Goal: Task Accomplishment & Management: Use online tool/utility

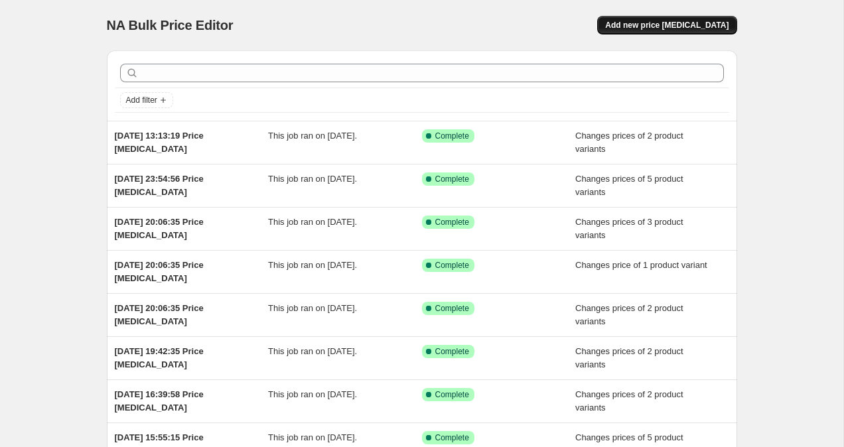
click at [690, 29] on span "Add new price [MEDICAL_DATA]" at bounding box center [666, 25] width 123 height 11
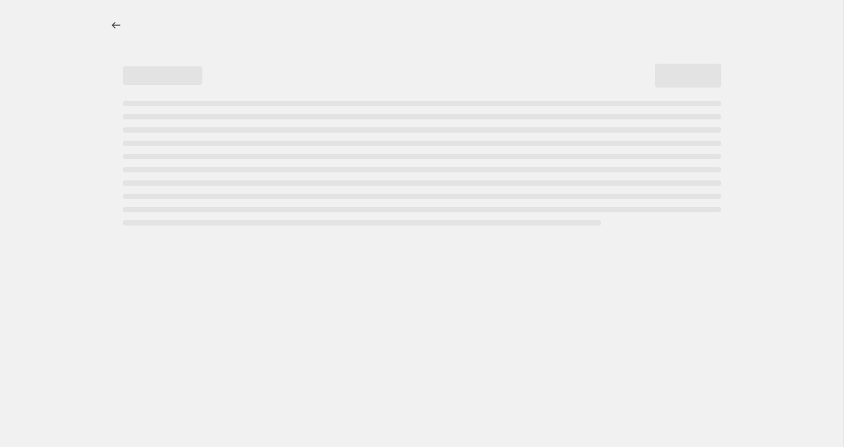
select select "percentage"
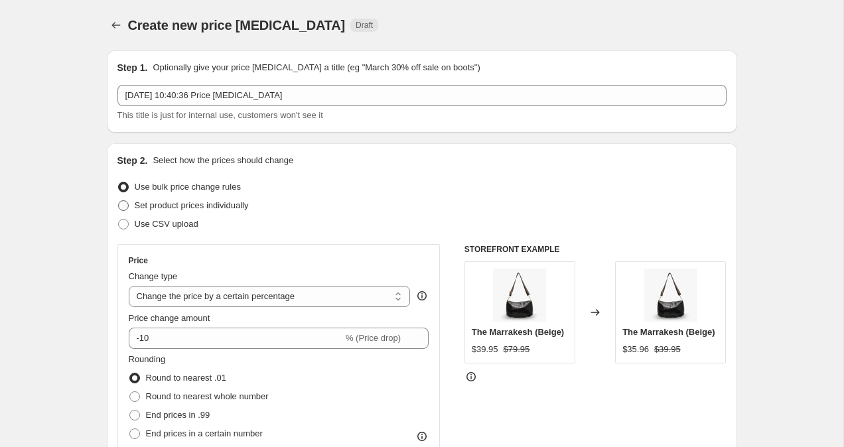
click at [125, 202] on span at bounding box center [123, 205] width 11 height 11
click at [119, 201] on input "Set product prices individually" at bounding box center [118, 200] width 1 height 1
radio input "true"
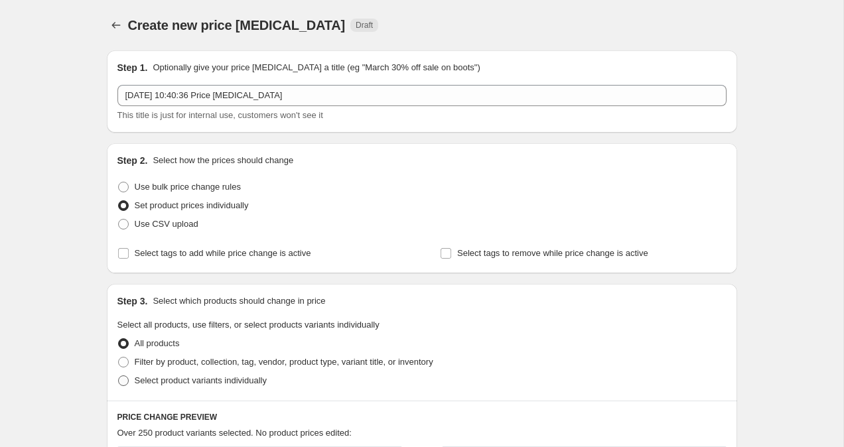
click at [120, 378] on span at bounding box center [123, 380] width 11 height 11
click at [119, 376] on input "Select product variants individually" at bounding box center [118, 375] width 1 height 1
radio input "true"
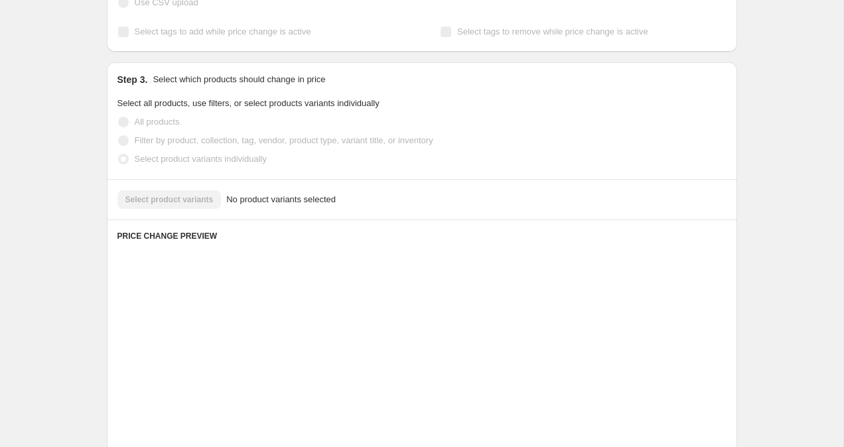
scroll to position [228, 0]
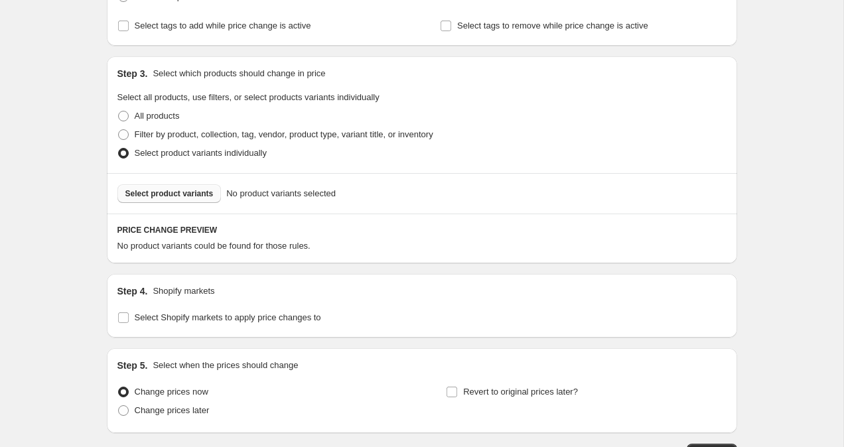
click at [176, 192] on span "Select product variants" at bounding box center [169, 193] width 88 height 11
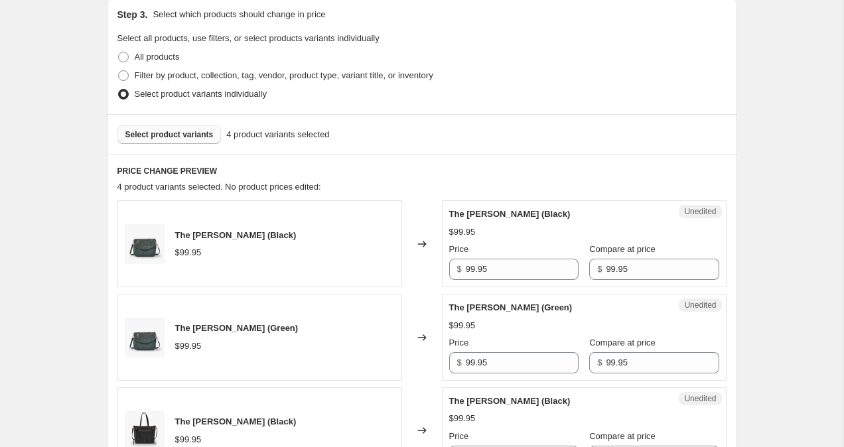
scroll to position [726, 0]
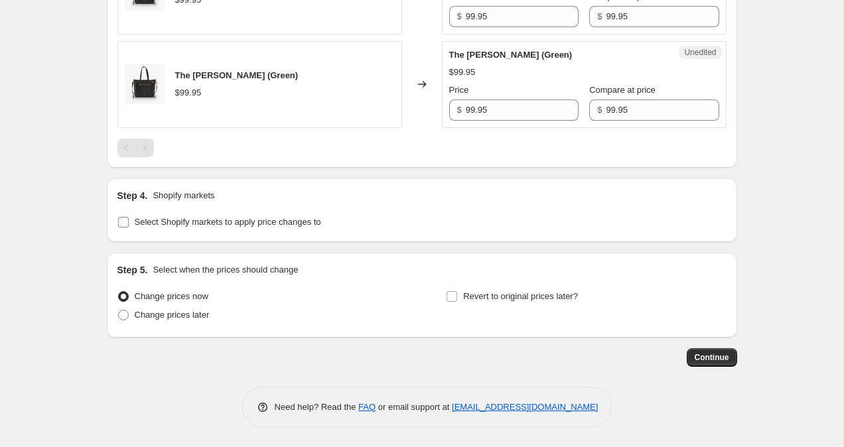
click at [133, 227] on label "Select Shopify markets to apply price changes to" at bounding box center [219, 222] width 204 height 19
click at [129, 227] on input "Select Shopify markets to apply price changes to" at bounding box center [123, 222] width 11 height 11
checkbox input "true"
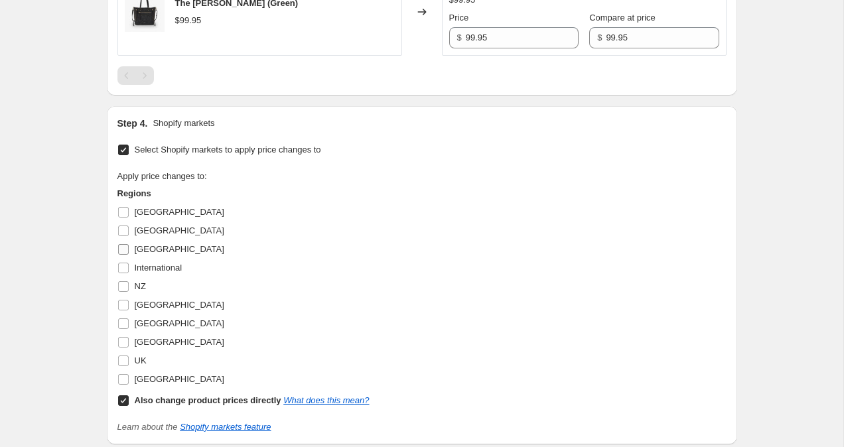
scroll to position [808, 0]
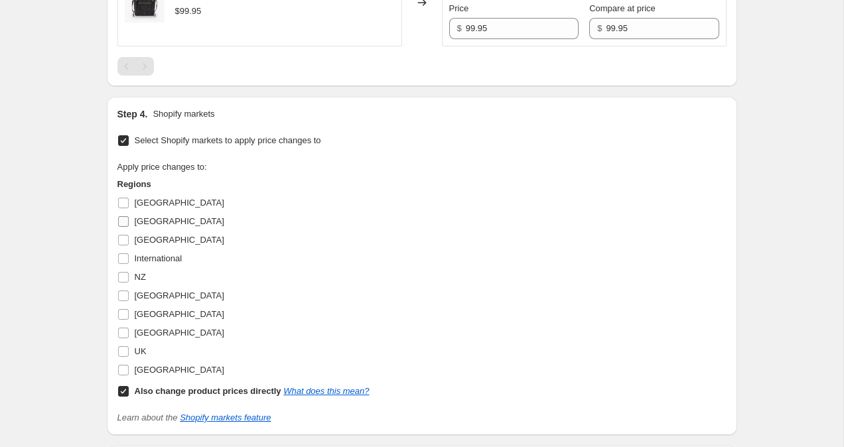
click at [117, 221] on span at bounding box center [123, 222] width 12 height 12
click at [118, 221] on input "[GEOGRAPHIC_DATA]" at bounding box center [123, 221] width 11 height 11
checkbox input "true"
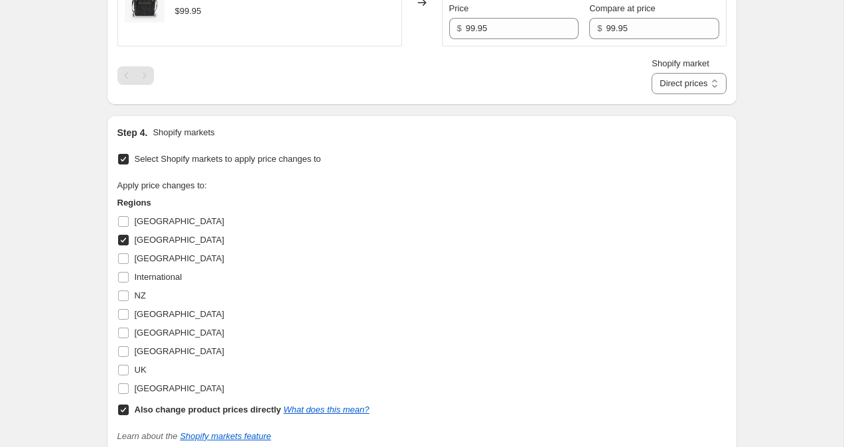
click at [125, 417] on label "Also change product prices directly What does this mean?" at bounding box center [243, 410] width 252 height 19
click at [125, 415] on input "Also change product prices directly What does this mean?" at bounding box center [123, 410] width 11 height 11
checkbox input "false"
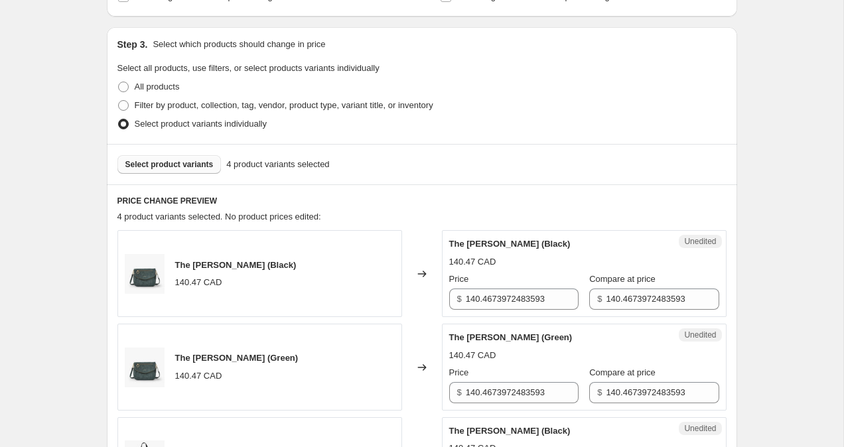
scroll to position [300, 0]
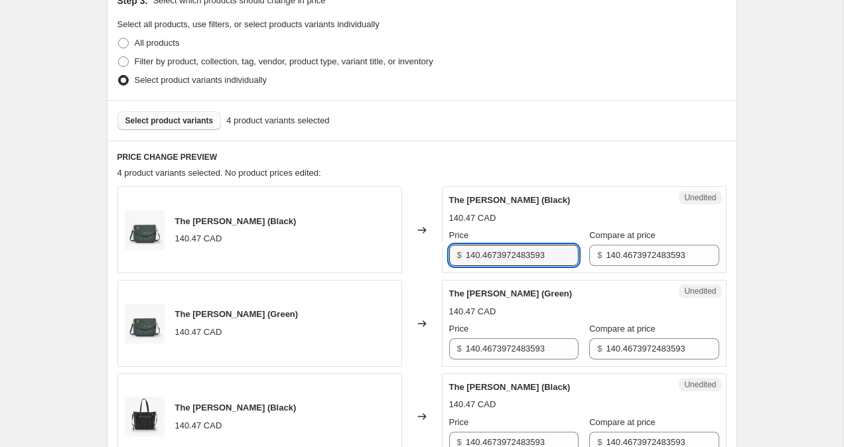
drag, startPoint x: 468, startPoint y: 256, endPoint x: 795, endPoint y: 238, distance: 327.5
click at [795, 239] on div "Create new price change job. This page is ready Create new price change job Dra…" at bounding box center [421, 424] width 843 height 1449
drag, startPoint x: 552, startPoint y: 252, endPoint x: 420, endPoint y: 247, distance: 132.1
click at [427, 248] on div "The Emilia (Black) 140.47 CAD Changed to Unedited The Emilia (Black) 140.47 CAD…" at bounding box center [421, 229] width 609 height 87
drag, startPoint x: 496, startPoint y: 253, endPoint x: 442, endPoint y: 253, distance: 53.7
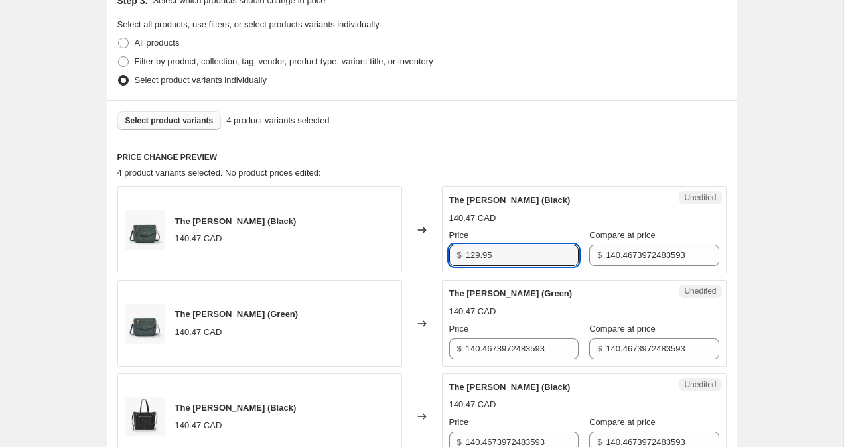
click at [442, 253] on div "Unedited The Emilia (Black) 140.47 CAD Price $ 129.95 Compare at price $ 140.46…" at bounding box center [584, 229] width 285 height 87
type input "129.95"
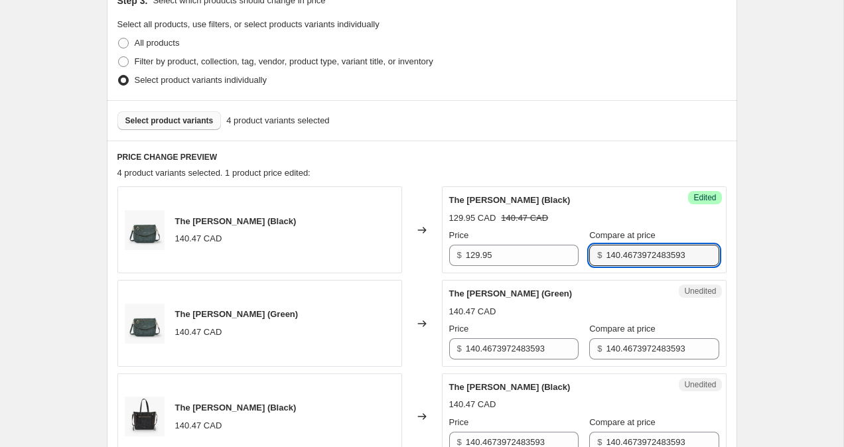
drag, startPoint x: 594, startPoint y: 255, endPoint x: 725, endPoint y: 257, distance: 131.4
click at [725, 257] on div "Success Edited The Emilia (Black) 129.95 CAD 140.47 CAD Price $ 129.95 Compare …" at bounding box center [584, 229] width 285 height 87
paste input "29.95"
type input "129.95"
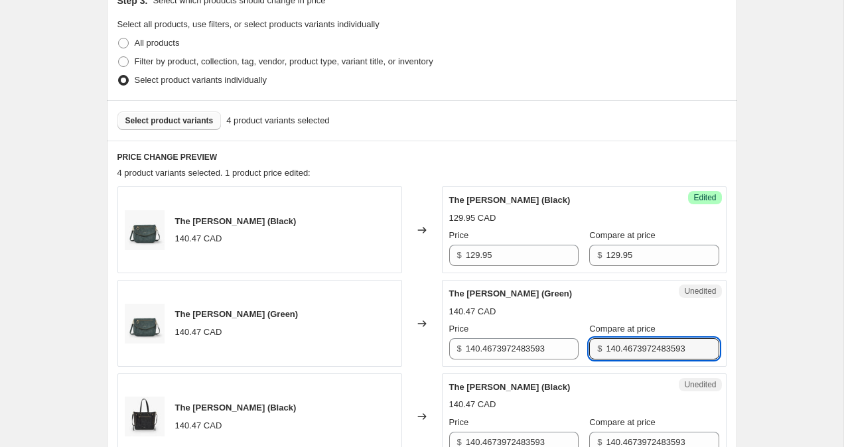
drag, startPoint x: 680, startPoint y: 347, endPoint x: 535, endPoint y: 328, distance: 145.9
click at [541, 329] on div "Price $ 140.4673972483593 Compare at price $ 140.4673972483593" at bounding box center [584, 340] width 270 height 37
paste input "29.95"
type input "129.95"
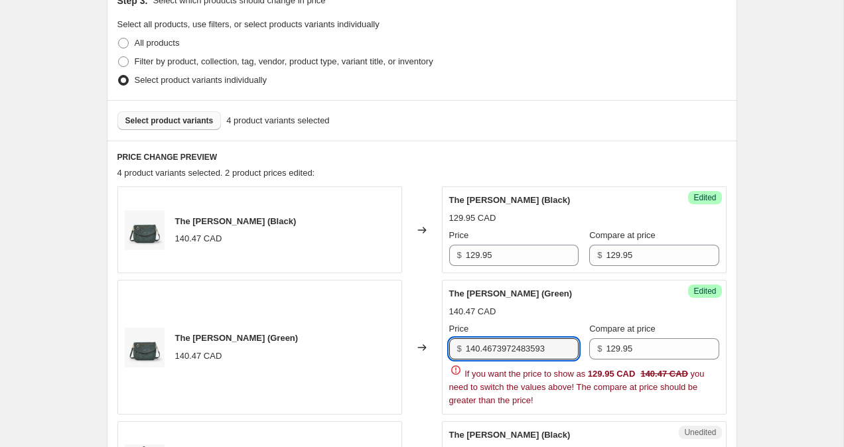
drag, startPoint x: 555, startPoint y: 348, endPoint x: 419, endPoint y: 336, distance: 136.5
click at [419, 338] on div "The Emilia (Green) 140.47 CAD Changed to Success Edited The Emilia (Green) 140.…" at bounding box center [421, 347] width 609 height 135
paste input "29.95"
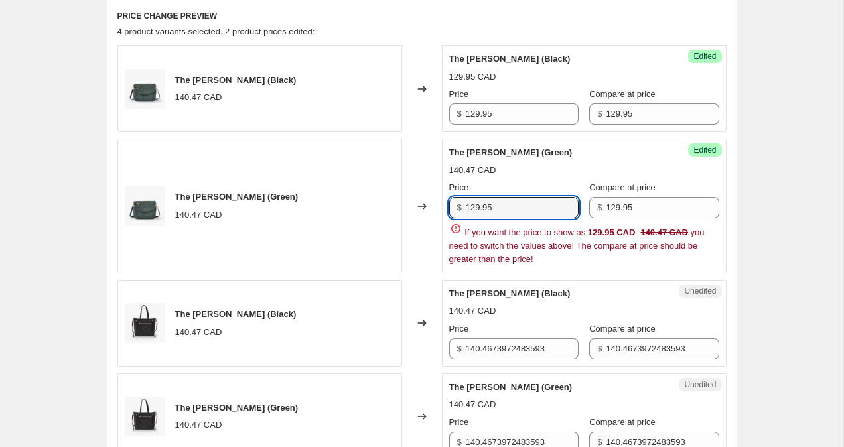
scroll to position [456, 0]
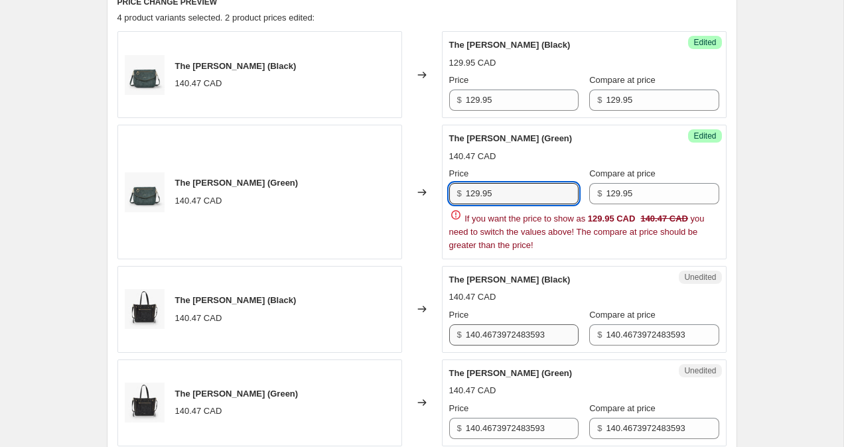
type input "129.95"
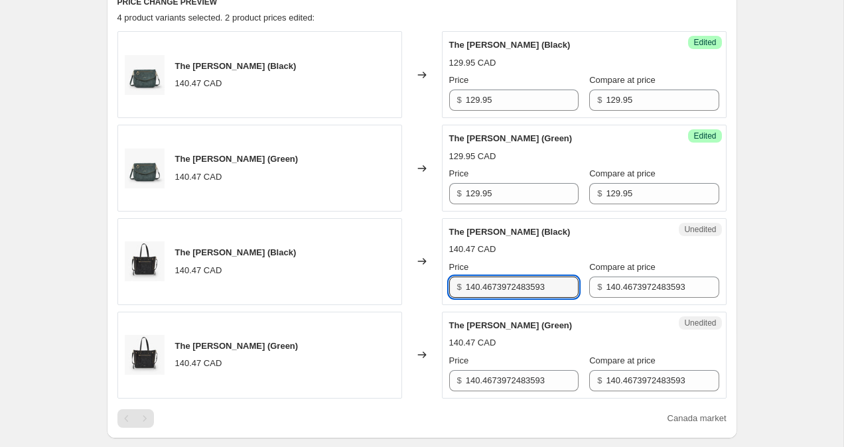
drag, startPoint x: 553, startPoint y: 333, endPoint x: 412, endPoint y: 331, distance: 141.3
click at [414, 332] on div "The Emilia (Black) 140.47 CAD Changed to Success Edited The Emilia (Black) 129.…" at bounding box center [421, 214] width 609 height 367
drag, startPoint x: 466, startPoint y: 287, endPoint x: 566, endPoint y: 287, distance: 99.5
click at [566, 287] on div "Price $ 140.4673972483593 Compare at price $ 140.4673972483593" at bounding box center [584, 279] width 270 height 37
paste input "29.95"
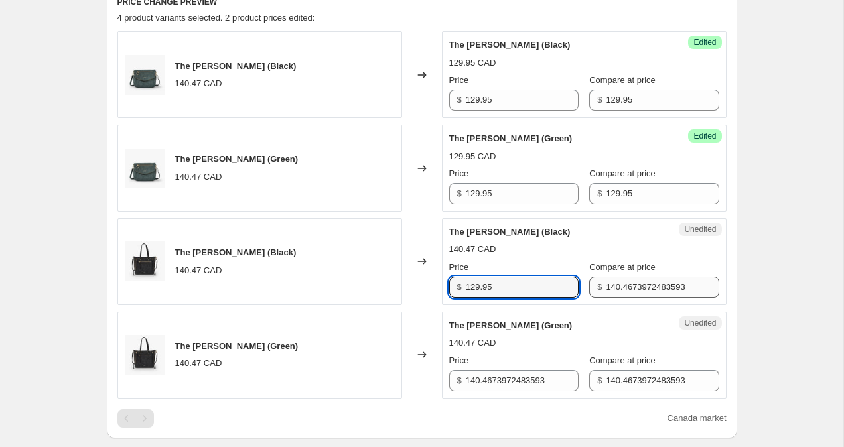
type input "129.95"
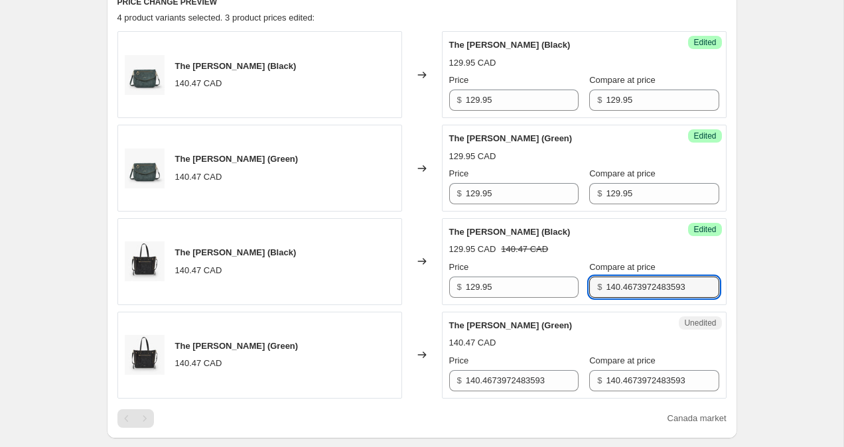
drag, startPoint x: 593, startPoint y: 285, endPoint x: 740, endPoint y: 286, distance: 146.6
click at [740, 286] on div "Create new price change job. This page is ready Create new price change job Dra…" at bounding box center [422, 268] width 662 height 1449
paste input "29.95"
type input "129.95"
drag, startPoint x: 464, startPoint y: 381, endPoint x: 564, endPoint y: 386, distance: 99.6
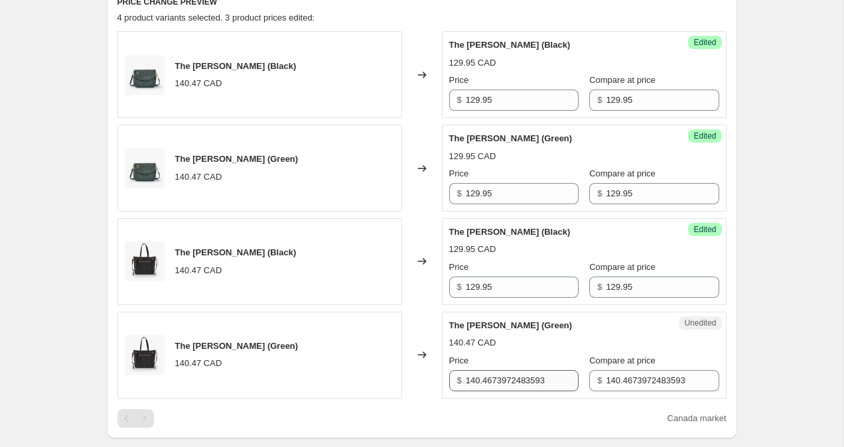
click at [564, 386] on div "$ 140.4673972483593" at bounding box center [513, 380] width 129 height 21
drag, startPoint x: 561, startPoint y: 384, endPoint x: 447, endPoint y: 369, distance: 115.1
click at [448, 369] on div "Unedited The Valeria (Green) 140.47 CAD Price $ 140.4673972483593 Compare at pr…" at bounding box center [584, 355] width 285 height 87
paste input "29.95"
type input "129.95"
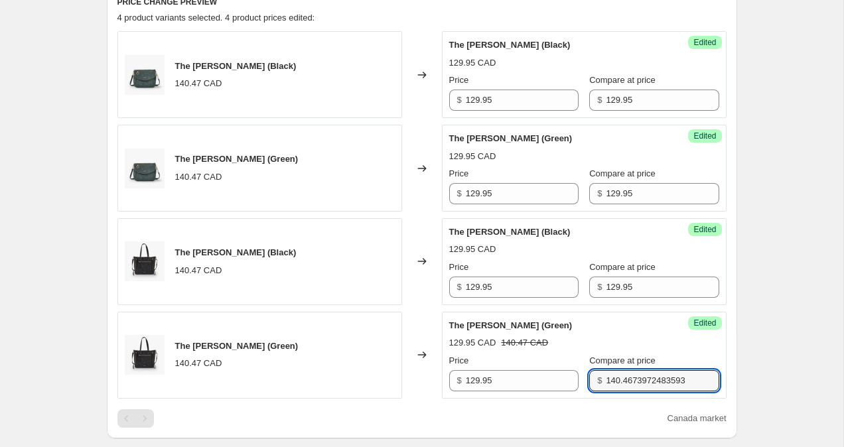
drag, startPoint x: 594, startPoint y: 382, endPoint x: 740, endPoint y: 383, distance: 145.3
click at [740, 384] on div "Create new price change job. This page is ready Create new price change job Dra…" at bounding box center [422, 268] width 662 height 1449
drag, startPoint x: 685, startPoint y: 379, endPoint x: 559, endPoint y: 364, distance: 127.0
click at [559, 364] on div "Price $ 129.95 Compare at price $ 140.4673972483593" at bounding box center [584, 372] width 270 height 37
paste input "29.95"
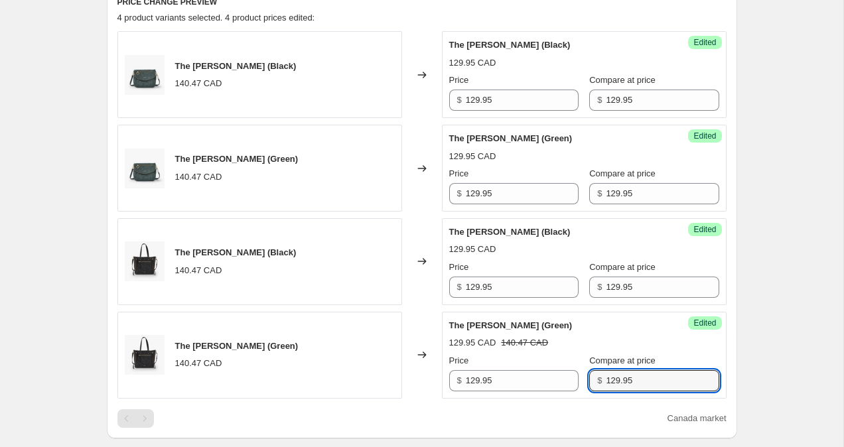
type input "129.95"
click at [794, 334] on div "Create new price change job. This page is ready Create new price change job Dra…" at bounding box center [421, 268] width 843 height 1449
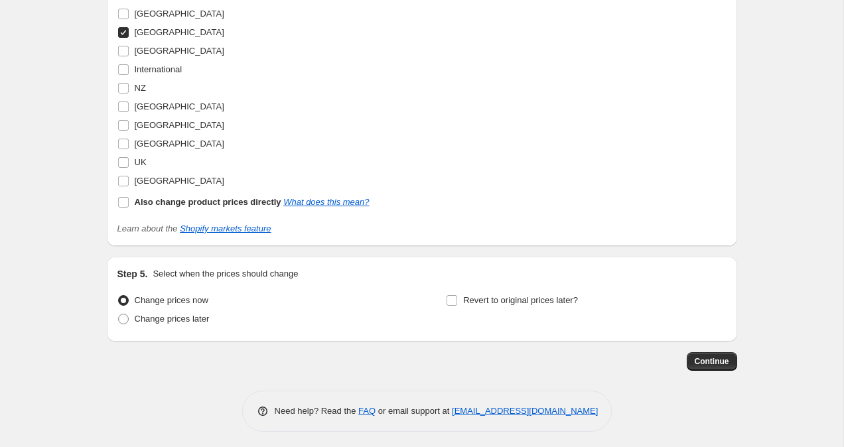
scroll to position [1002, 0]
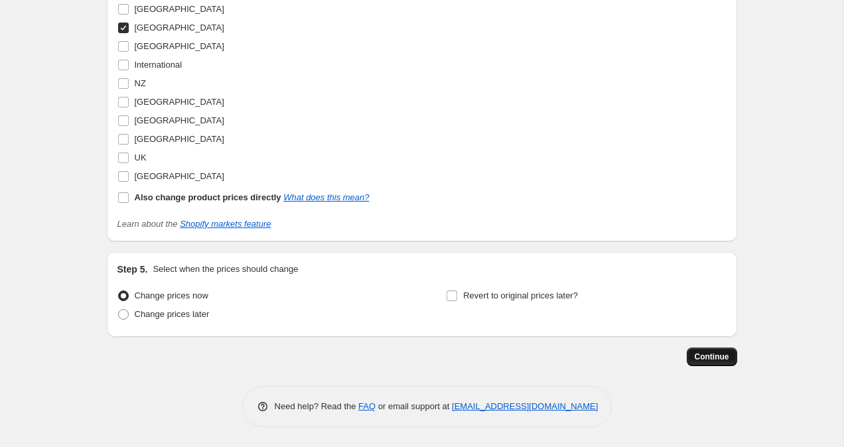
click at [703, 365] on button "Continue" at bounding box center [712, 357] width 50 height 19
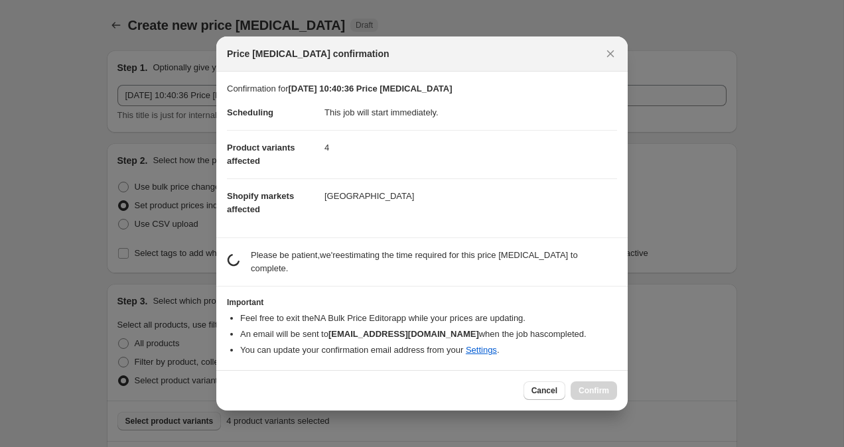
scroll to position [0, 0]
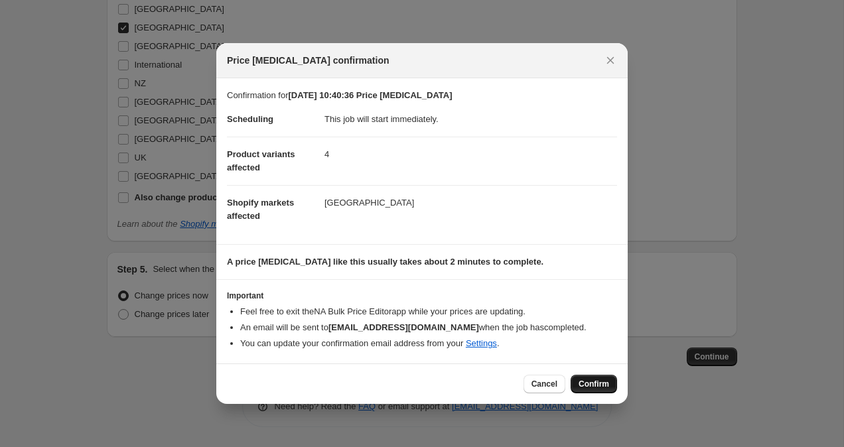
click at [587, 389] on span "Confirm" at bounding box center [593, 384] width 31 height 11
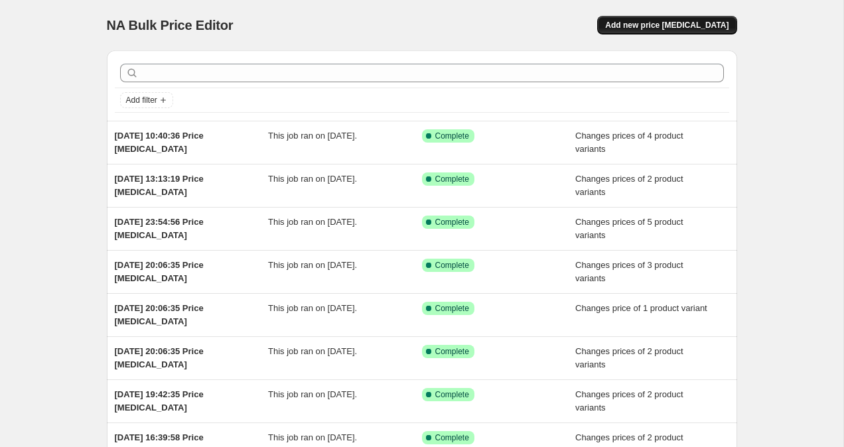
click at [684, 23] on span "Add new price [MEDICAL_DATA]" at bounding box center [666, 25] width 123 height 11
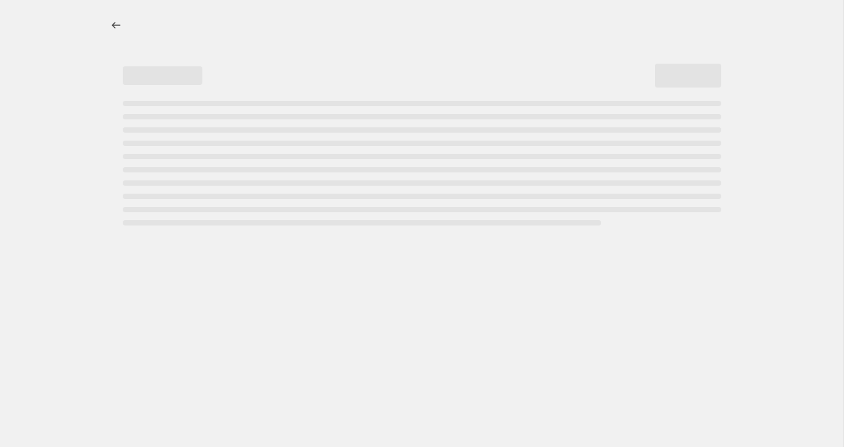
select select "percentage"
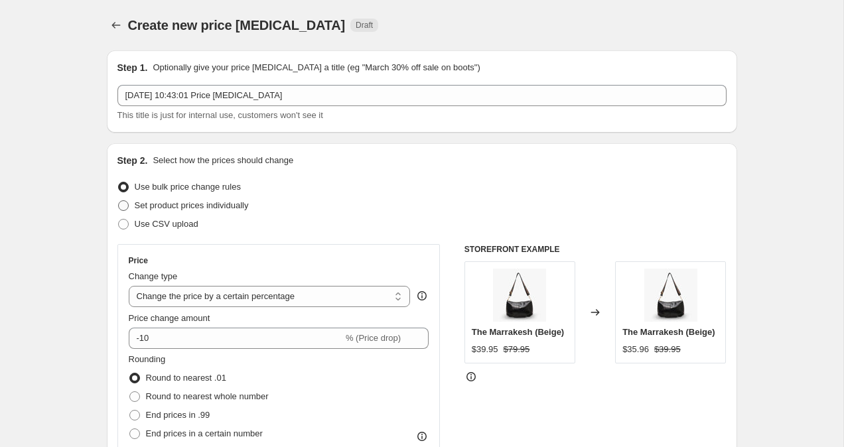
click at [119, 210] on span at bounding box center [123, 205] width 11 height 11
click at [119, 201] on input "Set product prices individually" at bounding box center [118, 200] width 1 height 1
radio input "true"
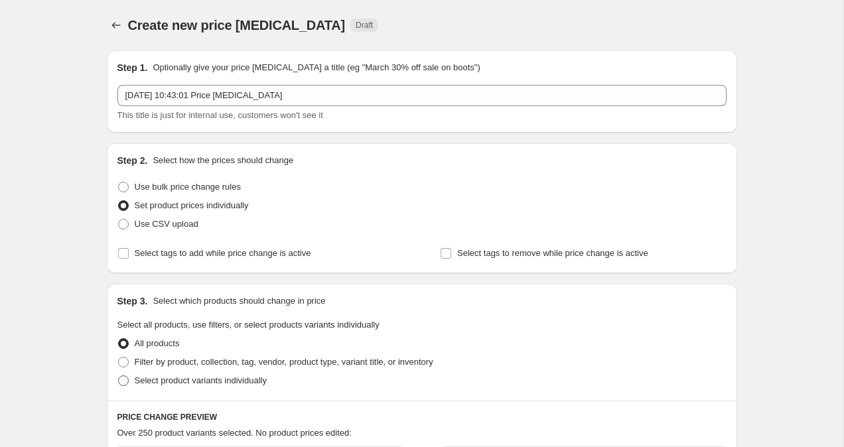
click at [122, 374] on label "Select product variants individually" at bounding box center [191, 380] width 149 height 19
click at [119, 375] on input "Select product variants individually" at bounding box center [118, 375] width 1 height 1
radio input "true"
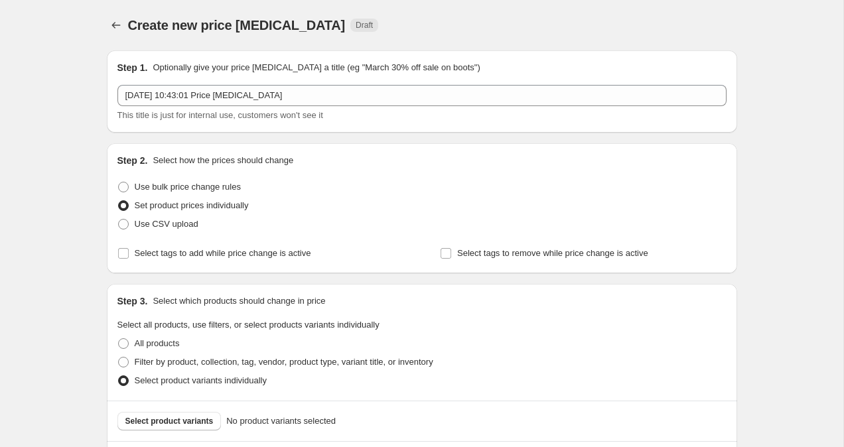
click at [173, 421] on span "Select product variants" at bounding box center [169, 421] width 88 height 11
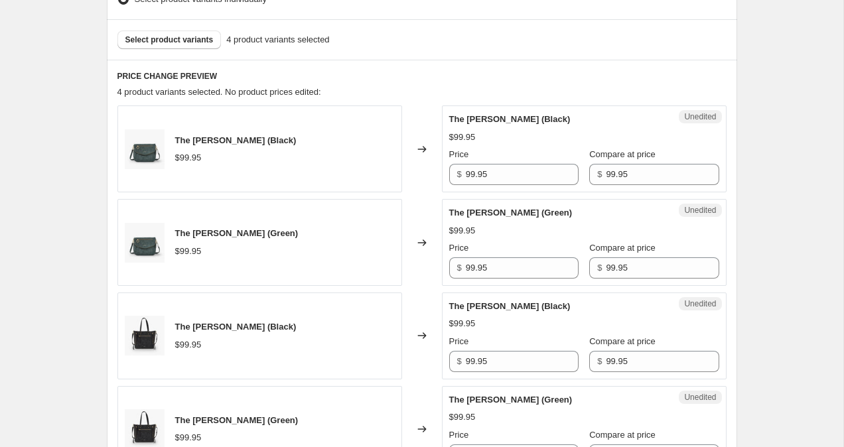
scroll to position [726, 0]
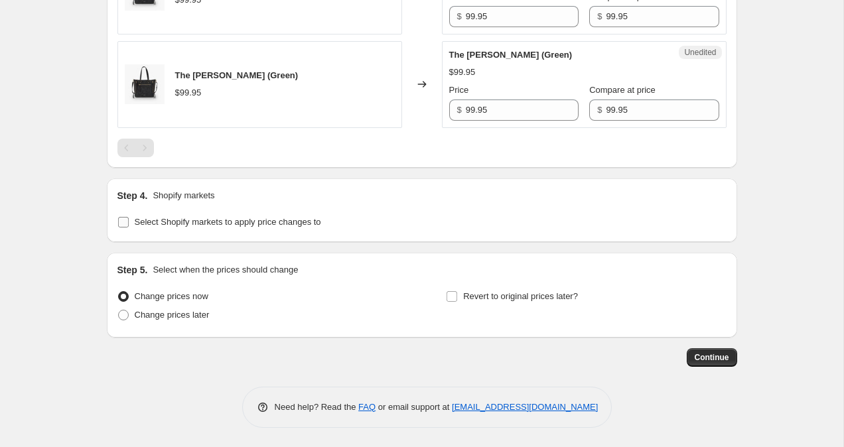
click at [125, 218] on input "Select Shopify markets to apply price changes to" at bounding box center [123, 222] width 11 height 11
checkbox input "true"
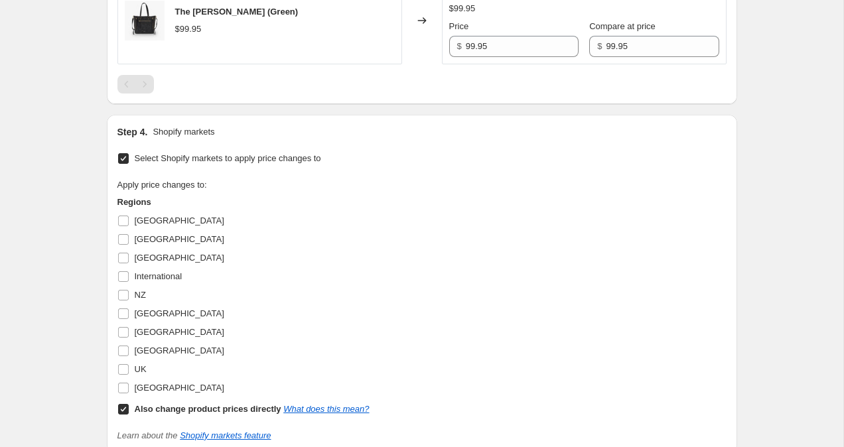
scroll to position [791, 0]
click at [124, 315] on input "[GEOGRAPHIC_DATA]" at bounding box center [123, 312] width 11 height 11
checkbox input "true"
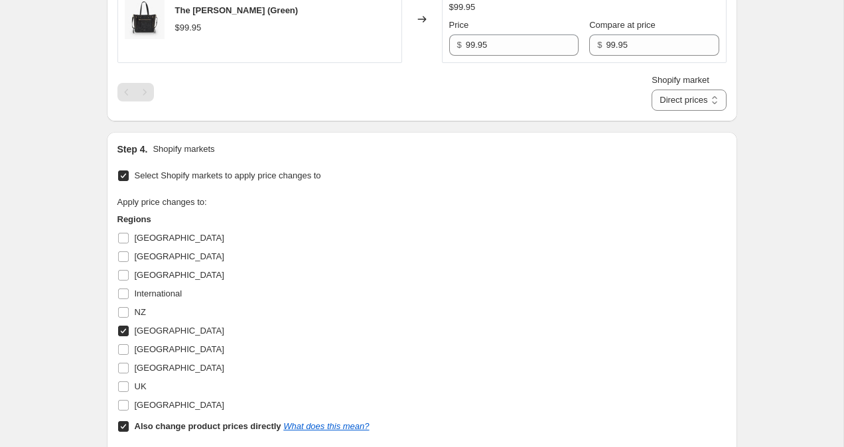
click at [123, 426] on input "Also change product prices directly What does this mean?" at bounding box center [123, 426] width 11 height 11
checkbox input "false"
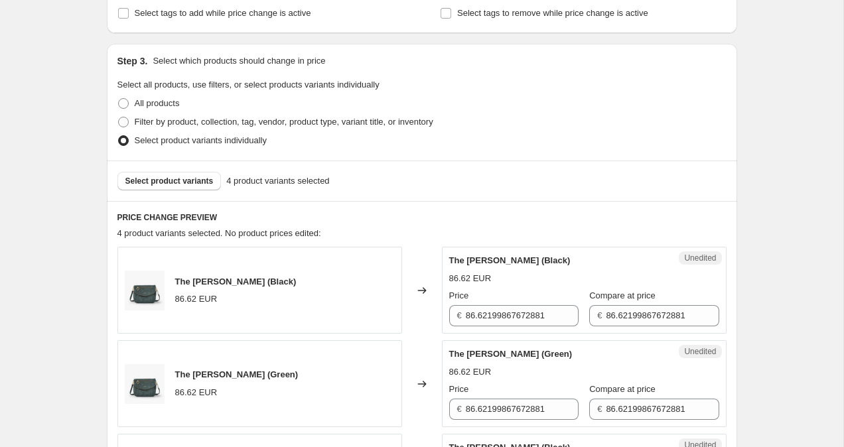
scroll to position [297, 0]
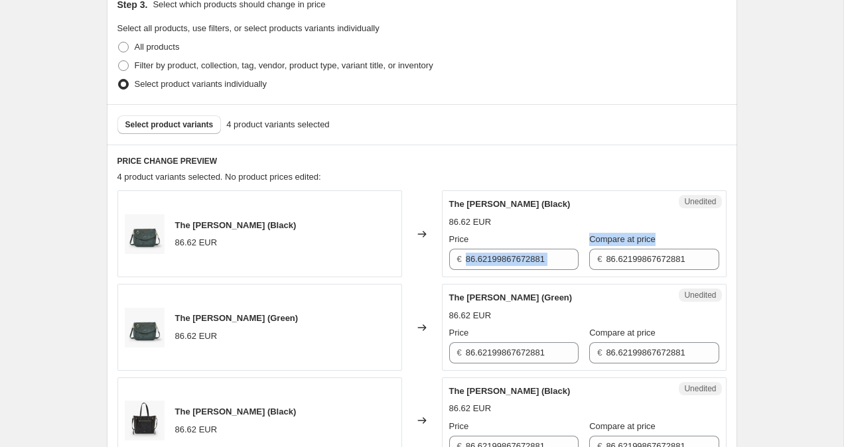
drag, startPoint x: 465, startPoint y: 261, endPoint x: 572, endPoint y: 261, distance: 107.5
click at [572, 261] on div "Price € 86.62199867672881 Compare at price € 86.62199867672881" at bounding box center [584, 251] width 270 height 37
click at [803, 155] on div "Create new price [MEDICAL_DATA]. This page is ready Create new price [MEDICAL_D…" at bounding box center [421, 427] width 843 height 1449
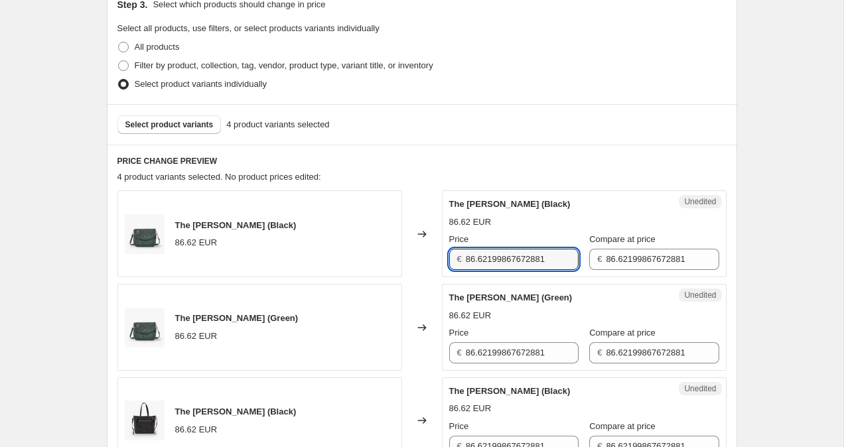
drag, startPoint x: 556, startPoint y: 257, endPoint x: 440, endPoint y: 255, distance: 115.4
click at [440, 255] on div "The [PERSON_NAME] (Black) 86.62 EUR Changed to Unedited The [PERSON_NAME] (Blac…" at bounding box center [421, 233] width 609 height 87
type input "99.95"
drag, startPoint x: 511, startPoint y: 259, endPoint x: 464, endPoint y: 259, distance: 47.8
click at [464, 259] on div "€ 99.95" at bounding box center [513, 259] width 129 height 21
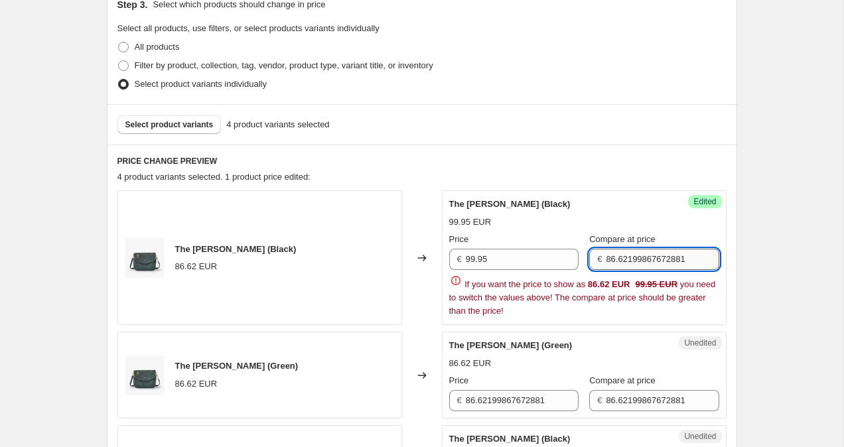
drag, startPoint x: 592, startPoint y: 260, endPoint x: 714, endPoint y: 259, distance: 121.4
click at [714, 260] on input "86.62199867672881" at bounding box center [662, 259] width 113 height 21
paste input "99.95"
type input "99.95"
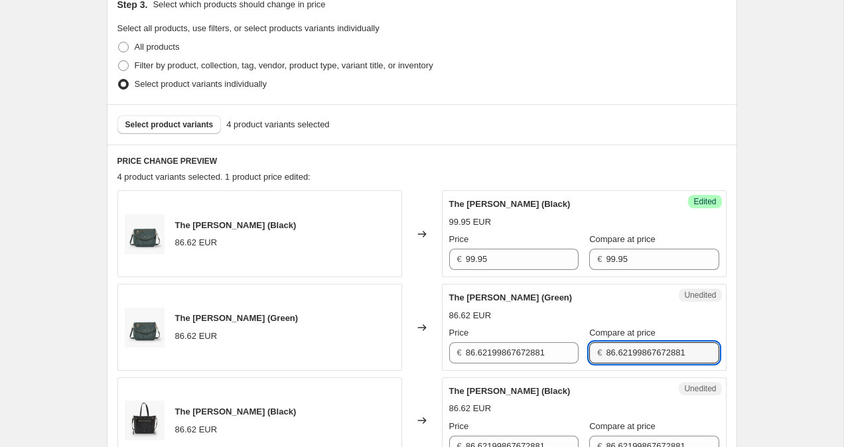
drag, startPoint x: 683, startPoint y: 399, endPoint x: 519, endPoint y: 367, distance: 167.0
click at [521, 367] on div "Unedited The [PERSON_NAME] (Green) 86.62 EUR Price € 86.62199867672881 Compare …" at bounding box center [584, 327] width 285 height 87
drag, startPoint x: 596, startPoint y: 352, endPoint x: 711, endPoint y: 356, distance: 115.5
click at [711, 356] on div "Unedited The [PERSON_NAME] (Green) 86.62 EUR Price € 86.62199867672881 Compare …" at bounding box center [584, 327] width 285 height 87
drag, startPoint x: 687, startPoint y: 352, endPoint x: 559, endPoint y: 348, distance: 128.1
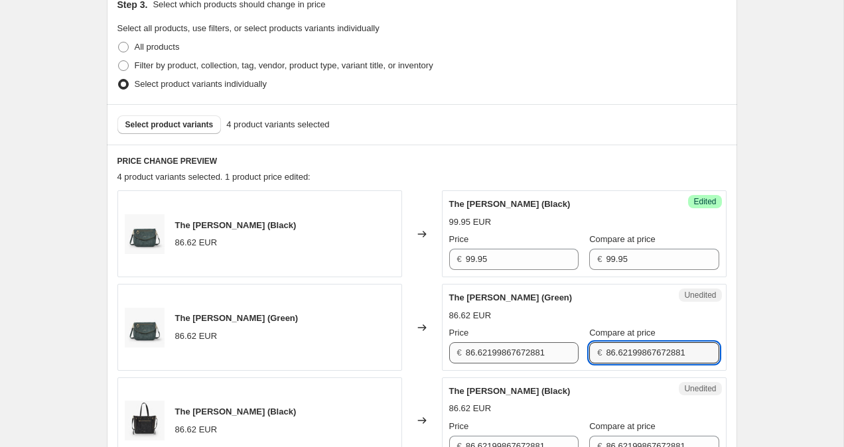
click at [559, 348] on div "Price € 86.62199867672881 Compare at price € 86.62199867672881" at bounding box center [584, 344] width 270 height 37
paste input "99.95"
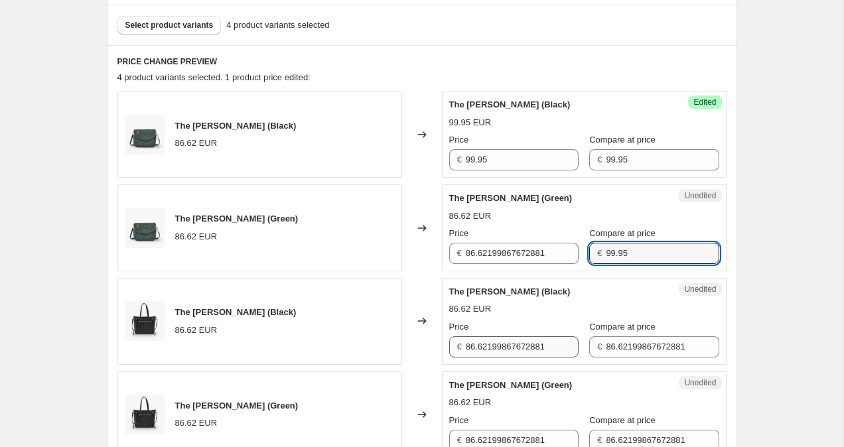
scroll to position [400, 0]
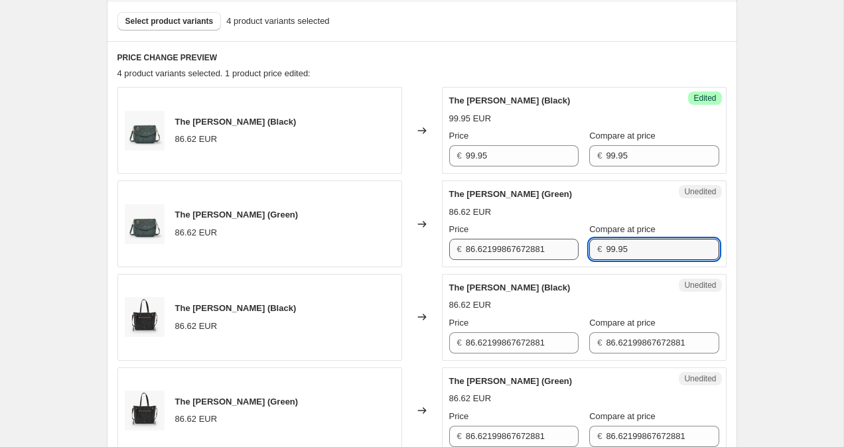
type input "99.95"
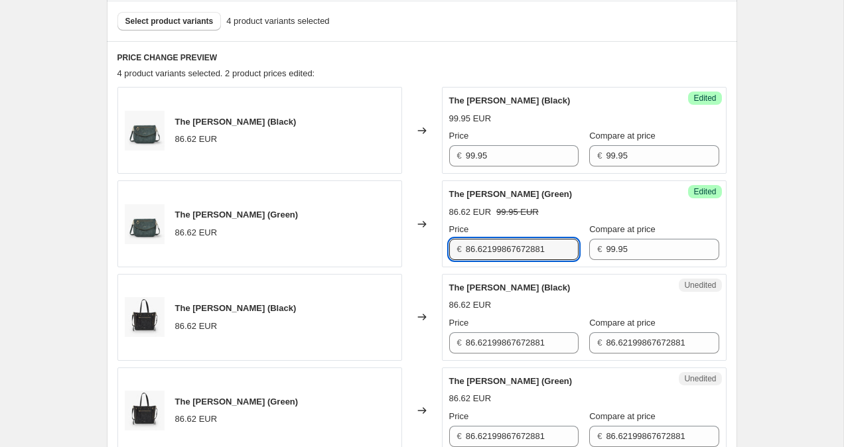
drag, startPoint x: 557, startPoint y: 249, endPoint x: 426, endPoint y: 232, distance: 131.7
click at [426, 232] on div "The [PERSON_NAME] (Green) 86.62 EUR Changed to Success Edited The [PERSON_NAME]…" at bounding box center [421, 223] width 609 height 87
paste input "99.95"
type input "99.95"
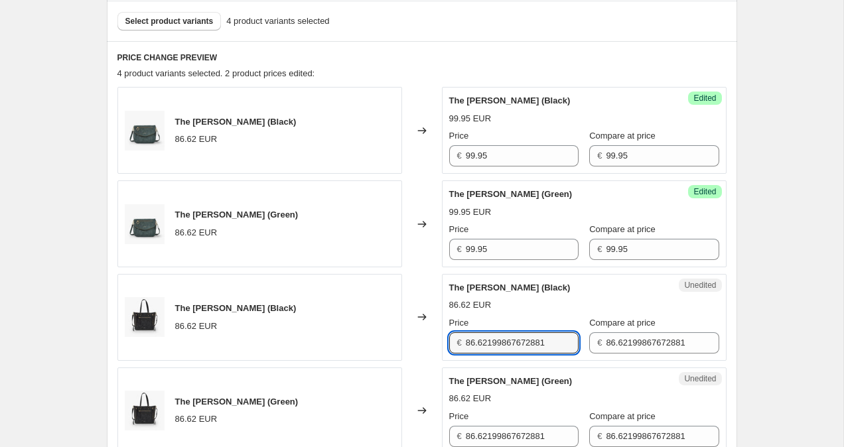
drag, startPoint x: 555, startPoint y: 344, endPoint x: 429, endPoint y: 318, distance: 129.4
click at [429, 318] on div "The [PERSON_NAME] (Black) 86.62 EUR Changed to Unedited The [PERSON_NAME] (Blac…" at bounding box center [421, 317] width 609 height 87
paste input "99.95"
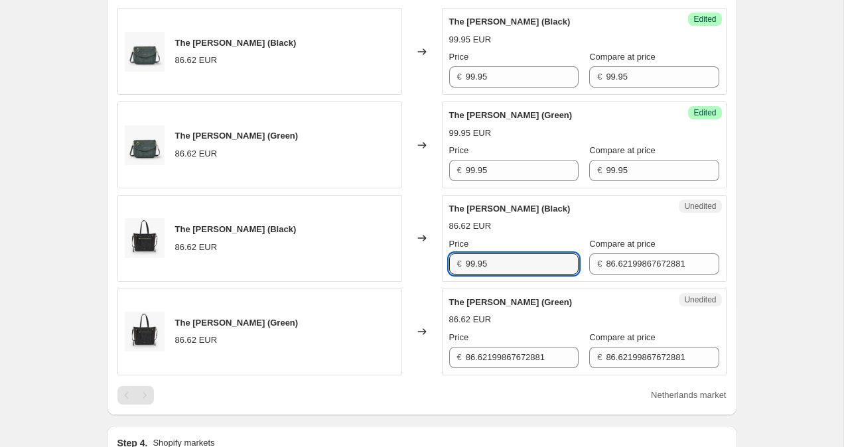
scroll to position [531, 0]
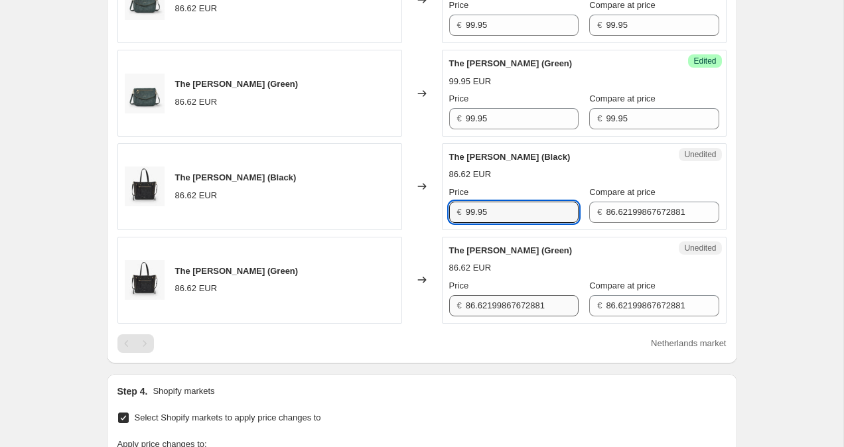
type input "99.95"
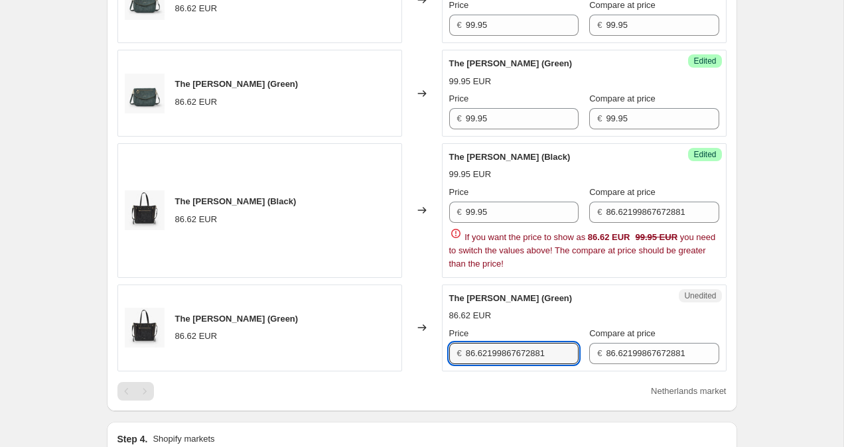
drag, startPoint x: 553, startPoint y: 306, endPoint x: 423, endPoint y: 293, distance: 130.7
click at [423, 293] on div "The [PERSON_NAME] (Green) 86.62 EUR Changed to Unedited The [PERSON_NAME] (Gree…" at bounding box center [421, 328] width 609 height 87
drag, startPoint x: 559, startPoint y: 352, endPoint x: 432, endPoint y: 346, distance: 126.9
click at [432, 346] on div "The [PERSON_NAME] (Green) 86.62 EUR Changed to Unedited The [PERSON_NAME] (Gree…" at bounding box center [421, 328] width 609 height 87
paste input "99.95"
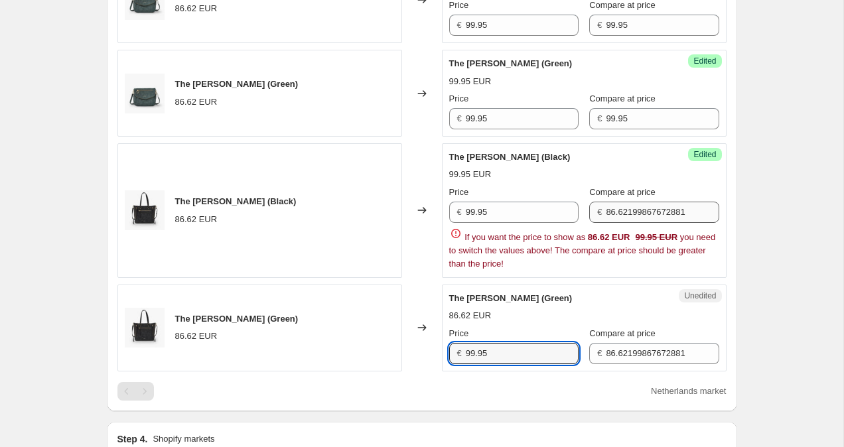
type input "99.95"
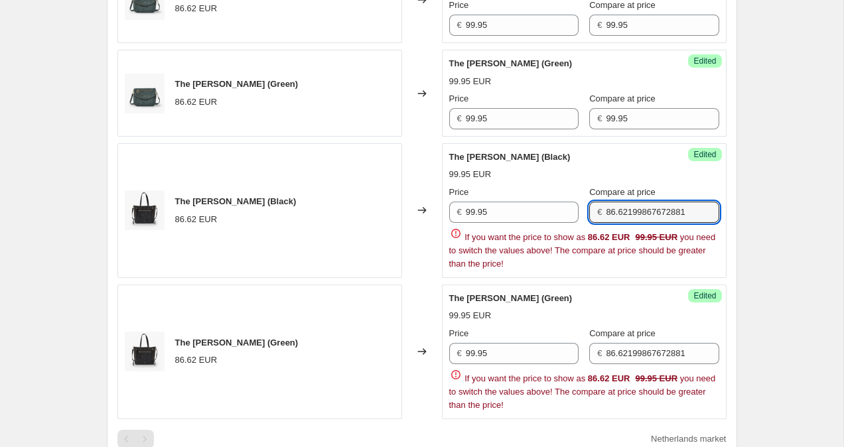
drag, startPoint x: 698, startPoint y: 218, endPoint x: 590, endPoint y: 196, distance: 109.5
click at [593, 196] on div "Compare at price € 86.62199867672881" at bounding box center [653, 204] width 129 height 37
paste input "99.95"
type input "99.95"
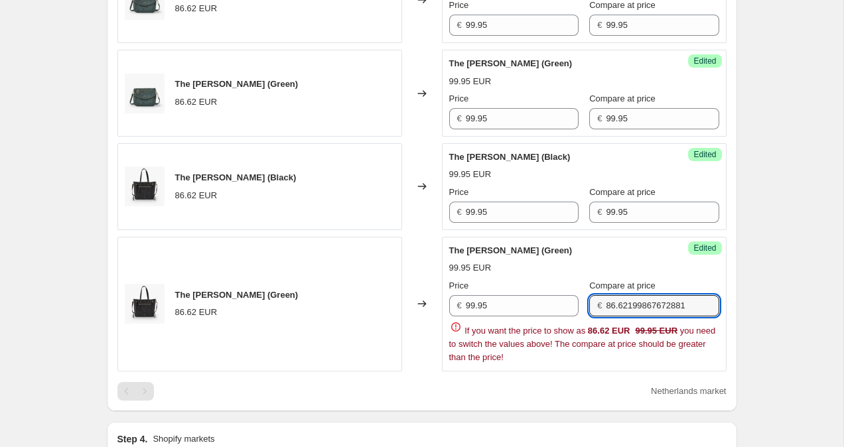
drag, startPoint x: 710, startPoint y: 357, endPoint x: 632, endPoint y: 320, distance: 87.2
click at [630, 320] on div "Price € 99.95 Compare at price € 86.62199867672881 If you want the price to sho…" at bounding box center [584, 321] width 270 height 85
drag, startPoint x: 698, startPoint y: 303, endPoint x: 591, endPoint y: 296, distance: 107.0
click at [592, 297] on div "€ 86.62199867672881" at bounding box center [653, 305] width 129 height 21
paste input "99.95"
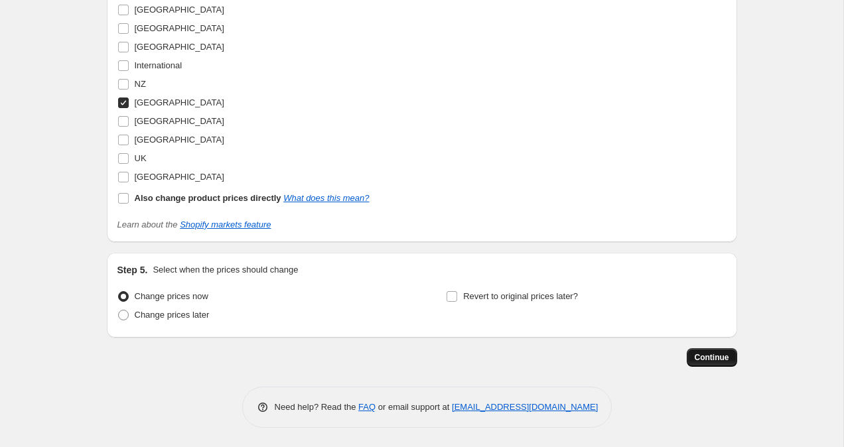
type input "99.95"
click at [694, 363] on button "Continue" at bounding box center [712, 357] width 50 height 19
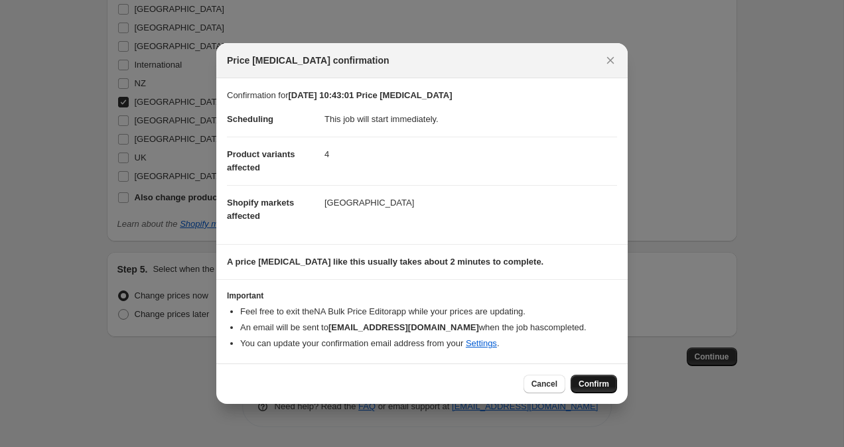
click at [597, 391] on button "Confirm" at bounding box center [593, 384] width 46 height 19
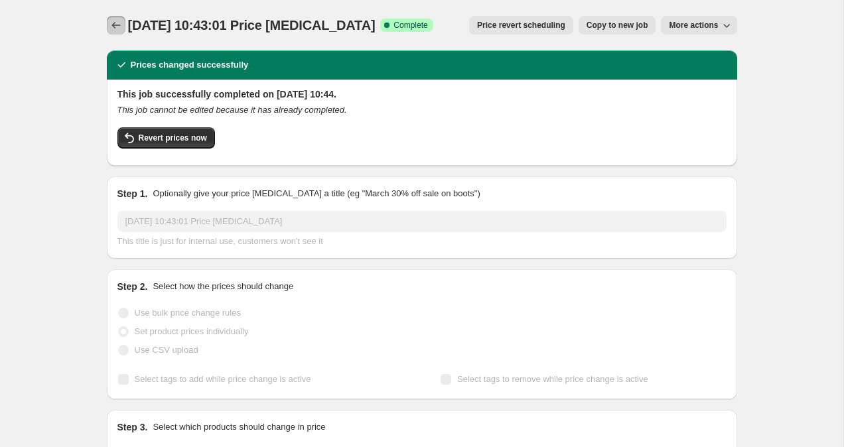
click at [109, 19] on icon "Price change jobs" at bounding box center [115, 25] width 13 height 13
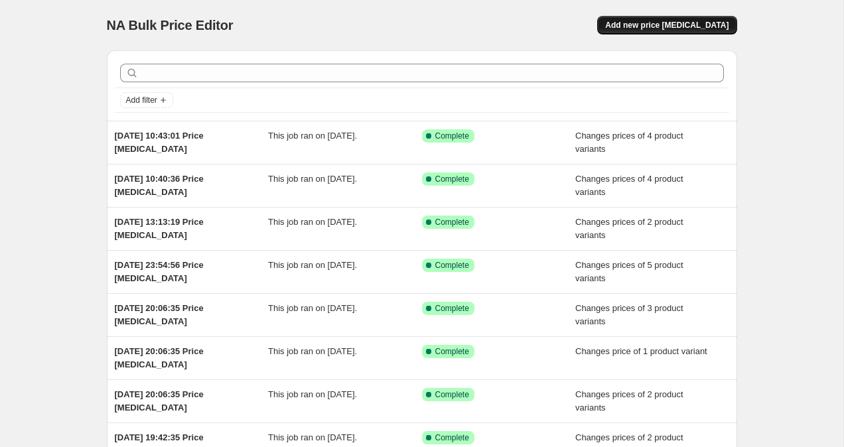
click at [704, 27] on span "Add new price [MEDICAL_DATA]" at bounding box center [666, 25] width 123 height 11
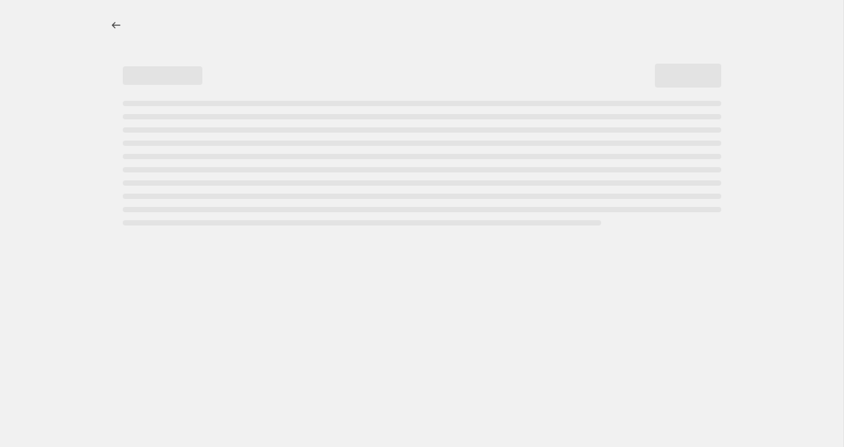
select select "percentage"
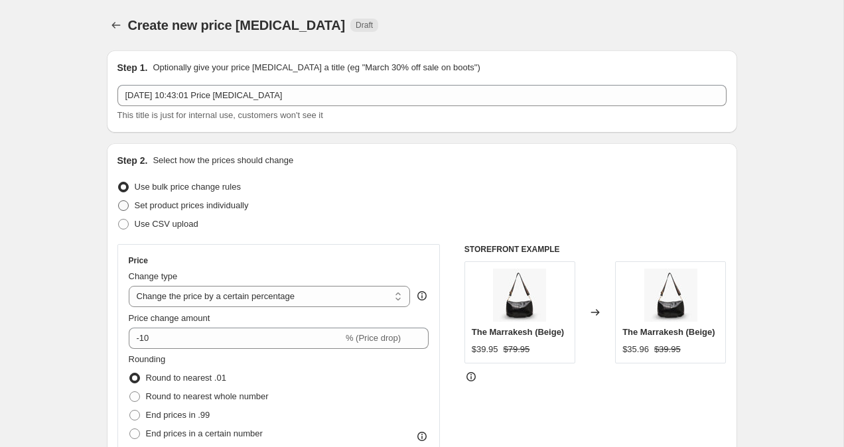
click at [119, 203] on span at bounding box center [123, 205] width 11 height 11
click at [119, 201] on input "Set product prices individually" at bounding box center [118, 200] width 1 height 1
radio input "true"
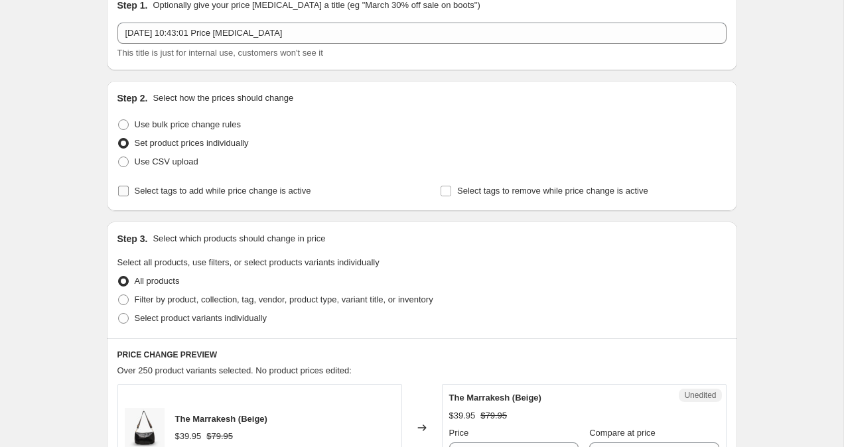
scroll to position [83, 0]
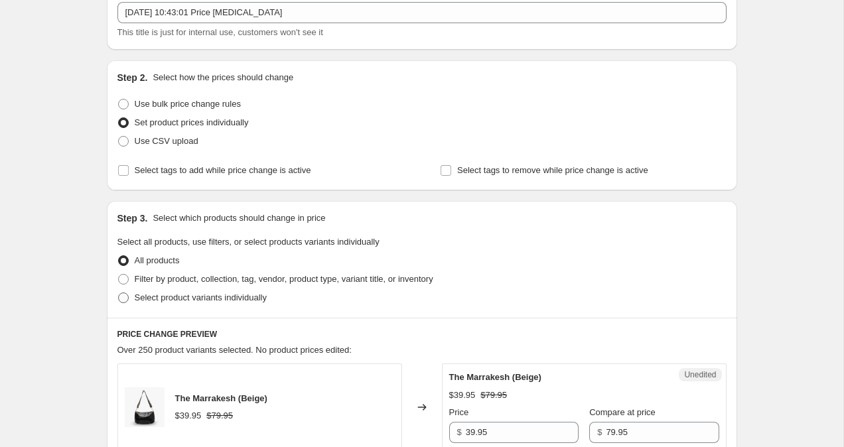
click at [125, 299] on span at bounding box center [123, 298] width 11 height 11
click at [119, 293] on input "Select product variants individually" at bounding box center [118, 293] width 1 height 1
radio input "true"
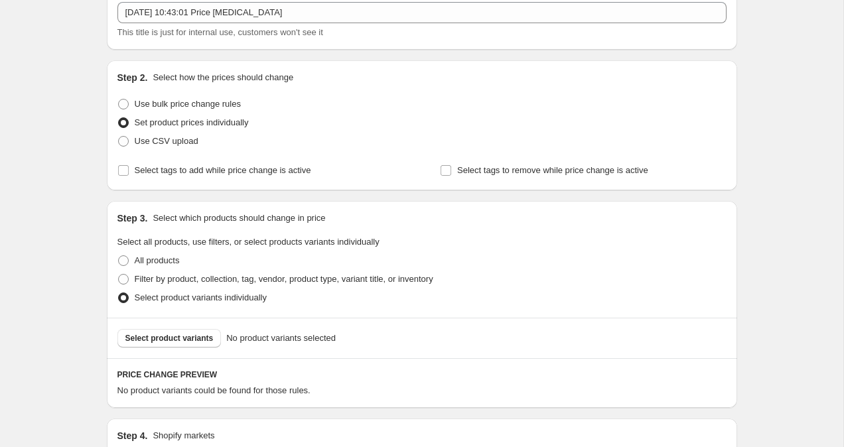
click at [198, 338] on span "Select product variants" at bounding box center [169, 338] width 88 height 11
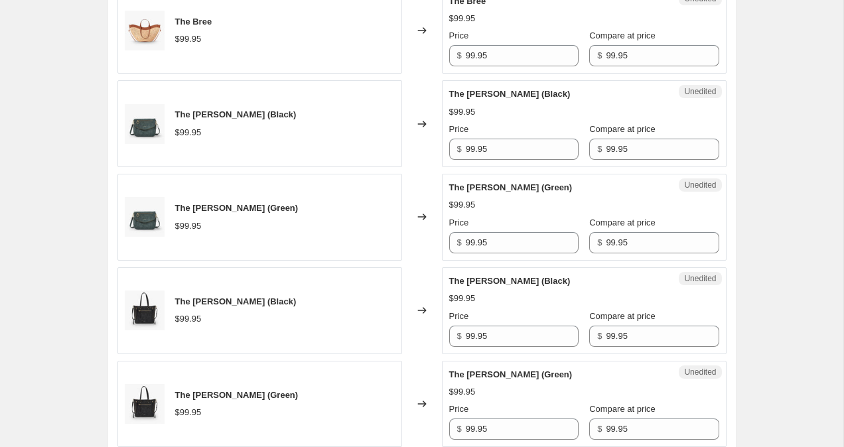
scroll to position [1193, 0]
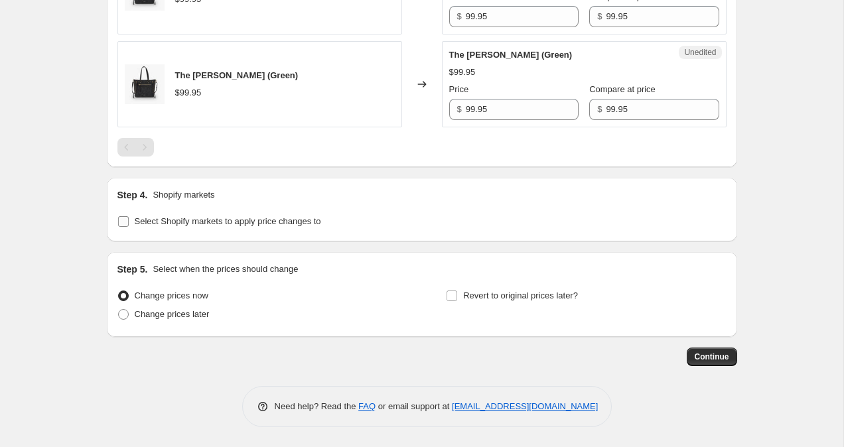
click at [132, 228] on label "Select Shopify markets to apply price changes to" at bounding box center [219, 221] width 204 height 19
click at [129, 227] on input "Select Shopify markets to apply price changes to" at bounding box center [123, 221] width 11 height 11
checkbox input "true"
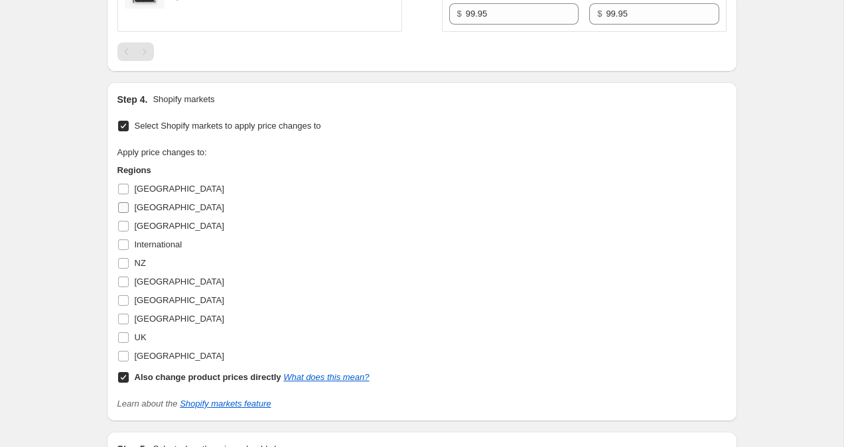
scroll to position [1293, 0]
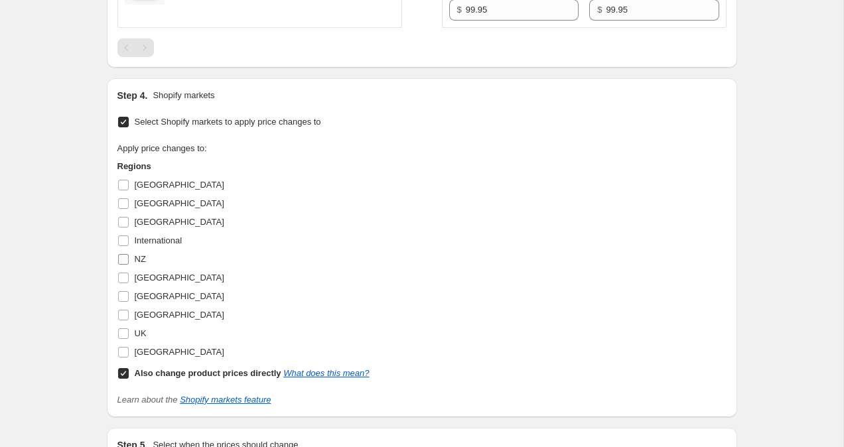
click at [125, 259] on input "NZ" at bounding box center [123, 259] width 11 height 11
checkbox input "true"
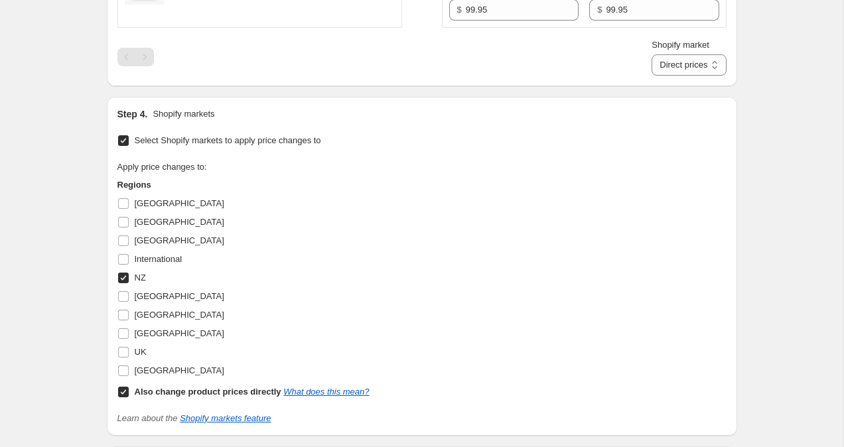
click at [127, 393] on input "Also change product prices directly What does this mean?" at bounding box center [123, 392] width 11 height 11
checkbox input "false"
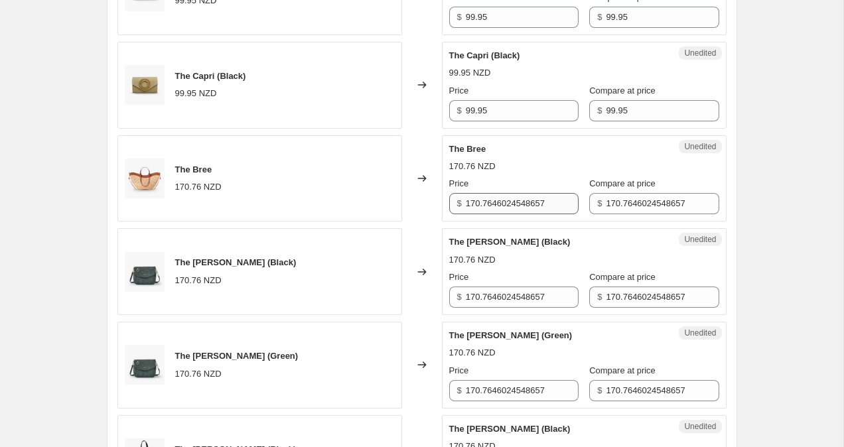
scroll to position [714, 0]
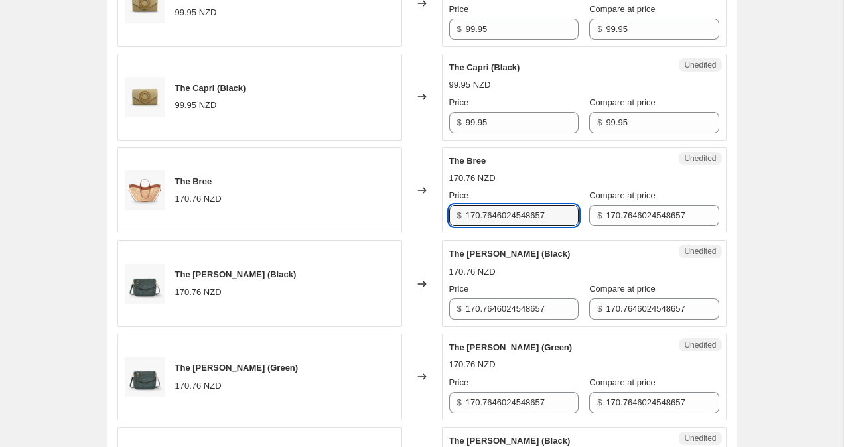
drag, startPoint x: 467, startPoint y: 214, endPoint x: 576, endPoint y: 205, distance: 109.8
click at [576, 205] on div "Price $ 170.7646024548657 Compare at price $ 170.7646024548657" at bounding box center [584, 207] width 270 height 37
drag, startPoint x: 562, startPoint y: 219, endPoint x: 427, endPoint y: 213, distance: 135.5
click at [427, 214] on div "The Bree 170.76 NZD Changed to Unedited The Bree 170.76 NZD Price $ 170.7646024…" at bounding box center [421, 190] width 609 height 87
drag, startPoint x: 503, startPoint y: 216, endPoint x: 450, endPoint y: 216, distance: 52.4
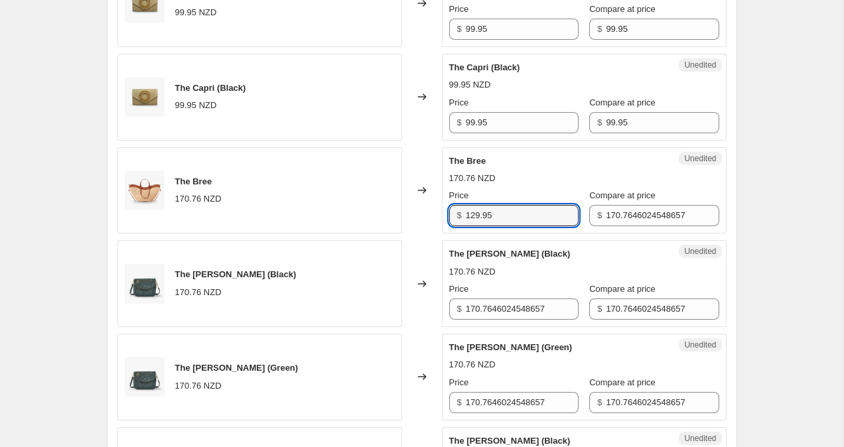
click at [450, 216] on div "$ 129.95" at bounding box center [513, 215] width 129 height 21
type input "129.95"
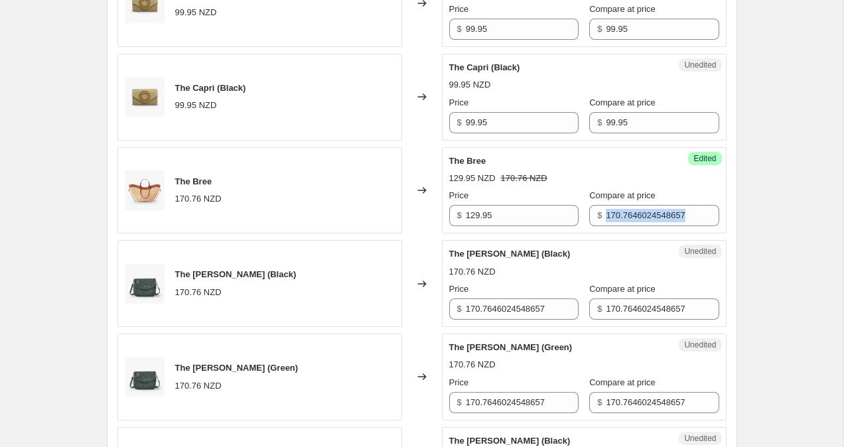
drag, startPoint x: 592, startPoint y: 216, endPoint x: 718, endPoint y: 219, distance: 126.7
click at [718, 219] on div "Success Edited The Bree 129.95 NZD 170.76 NZD Price $ 129.95 Compare at price $…" at bounding box center [584, 190] width 285 height 87
click at [688, 210] on input "170.7646024548657" at bounding box center [662, 215] width 113 height 21
drag, startPoint x: 688, startPoint y: 212, endPoint x: 555, endPoint y: 212, distance: 133.3
click at [557, 212] on div "Price $ 129.95 Compare at price $ 170.7646024548657" at bounding box center [584, 207] width 270 height 37
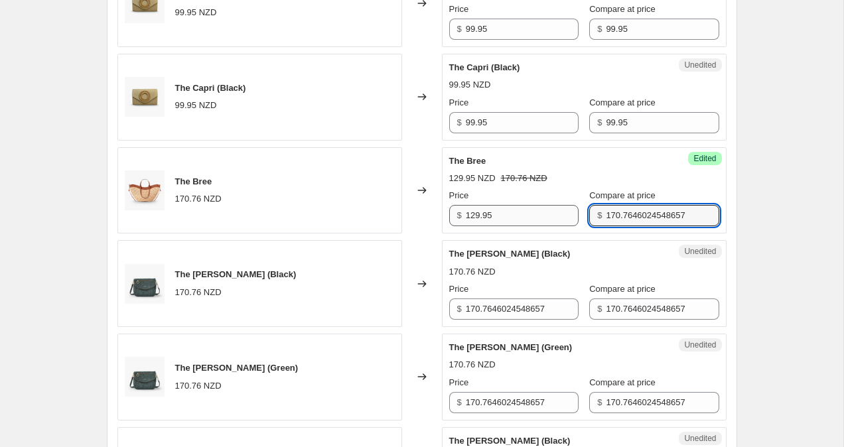
paste input "29.95"
type input "129.95"
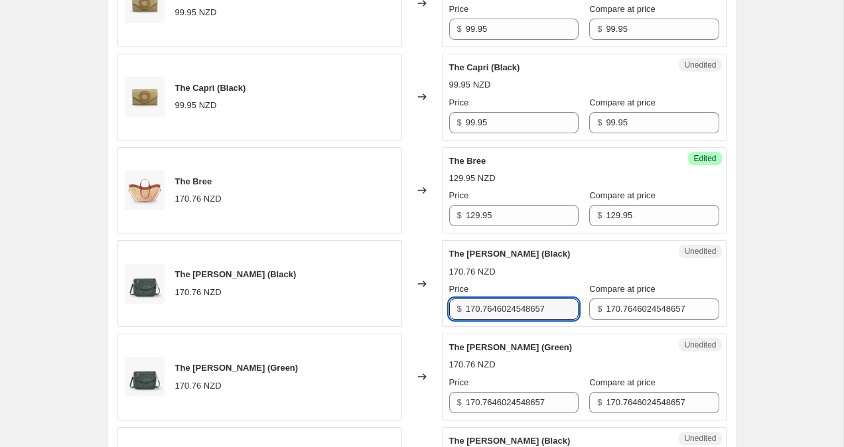
drag, startPoint x: 559, startPoint y: 306, endPoint x: 401, endPoint y: 306, distance: 157.9
click at [402, 306] on div "The [PERSON_NAME] (Black) 170.76 NZD Changed to Unedited The [PERSON_NAME] (Bla…" at bounding box center [421, 283] width 609 height 87
drag, startPoint x: 519, startPoint y: 312, endPoint x: 446, endPoint y: 303, distance: 74.1
click at [446, 303] on div "Unedited The [PERSON_NAME] (Black) 170.76 NZD Price $ 149.95 Compare at price $…" at bounding box center [584, 283] width 285 height 87
type input "149.95"
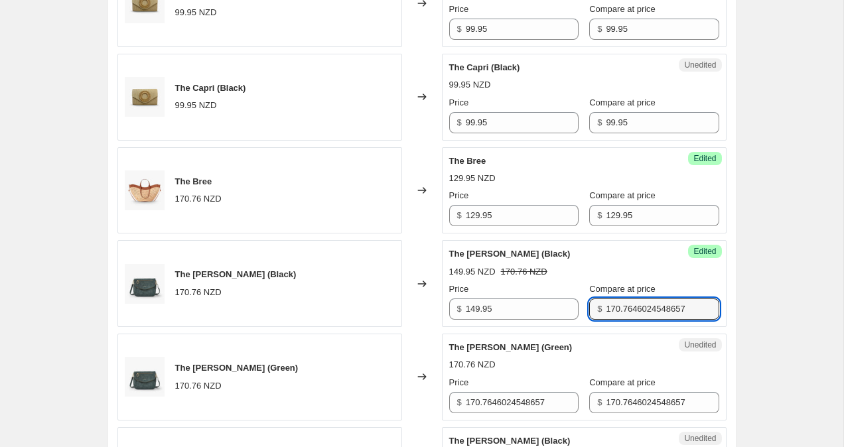
drag, startPoint x: 592, startPoint y: 312, endPoint x: 709, endPoint y: 313, distance: 116.8
click at [709, 313] on div "Success Edited The [PERSON_NAME] (Black) 149.95 NZD 170.76 NZD Price $ 149.95 C…" at bounding box center [584, 283] width 285 height 87
paste input "49.95"
type input "149.95"
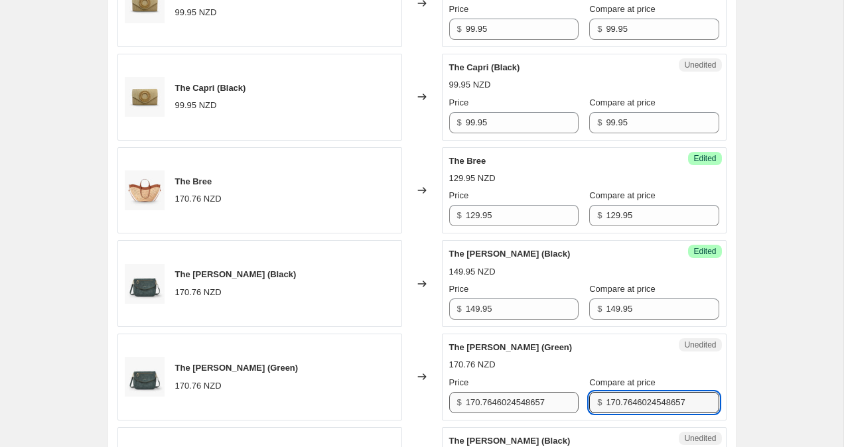
drag, startPoint x: 684, startPoint y: 399, endPoint x: 517, endPoint y: 399, distance: 166.5
click at [517, 399] on div "Price $ 170.7646024548657 Compare at price $ 170.7646024548657" at bounding box center [584, 394] width 270 height 37
paste input "49.95"
type input "149.95"
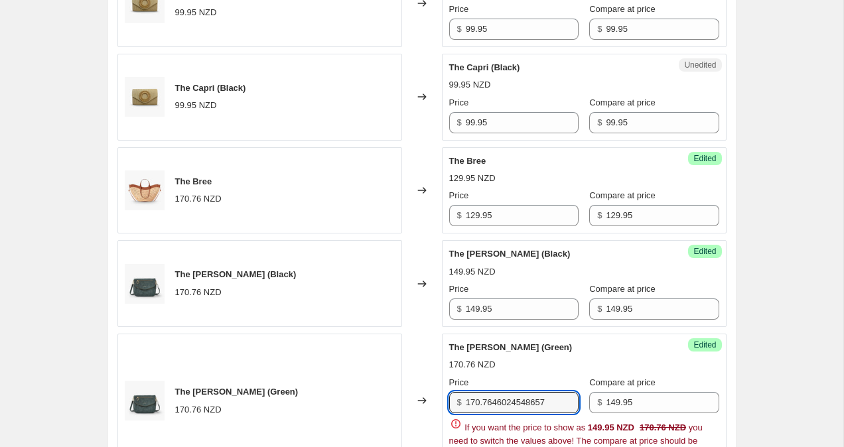
drag, startPoint x: 553, startPoint y: 405, endPoint x: 421, endPoint y: 405, distance: 131.3
click at [424, 405] on div "The [PERSON_NAME] (Green) 170.76 NZD Changed to Success Edited The [PERSON_NAME…" at bounding box center [421, 401] width 609 height 135
paste input "49.95"
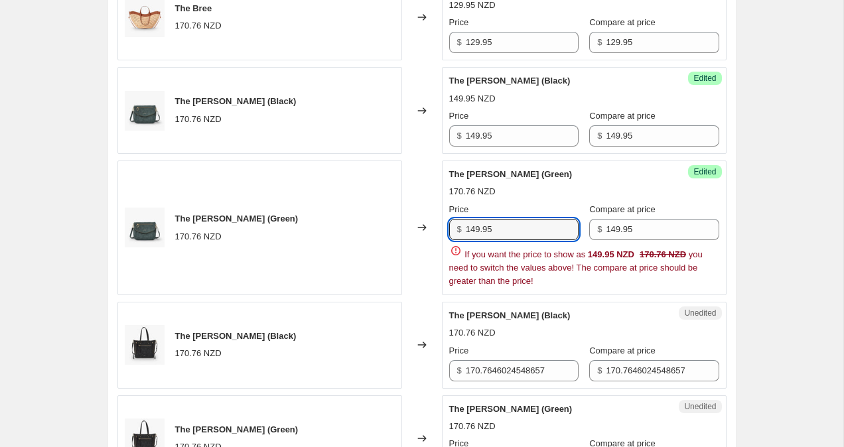
scroll to position [944, 0]
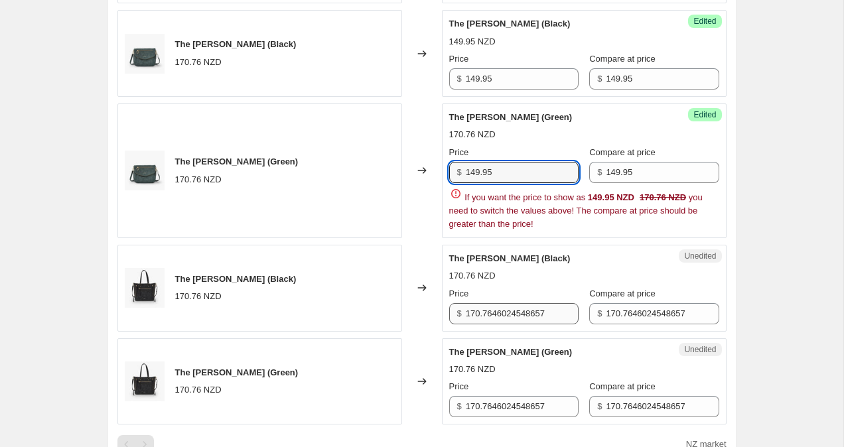
type input "149.95"
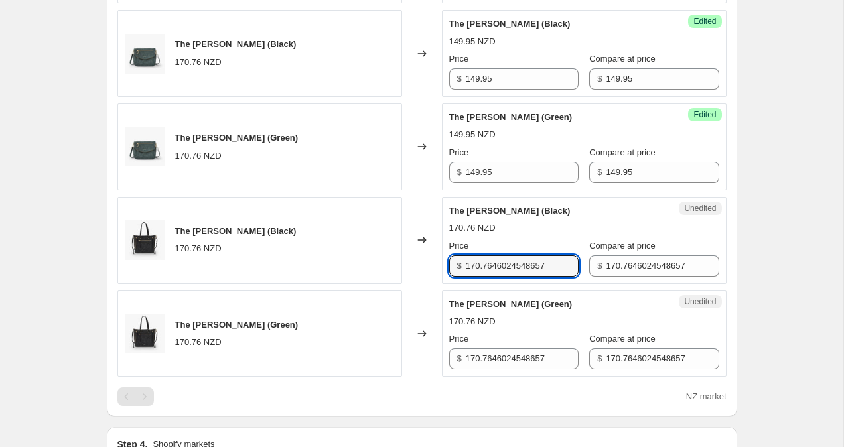
drag, startPoint x: 556, startPoint y: 314, endPoint x: 401, endPoint y: 312, distance: 154.6
drag, startPoint x: 468, startPoint y: 268, endPoint x: 559, endPoint y: 275, distance: 91.8
click at [559, 275] on input "170.7646024548657" at bounding box center [522, 265] width 113 height 21
paste input "49.95"
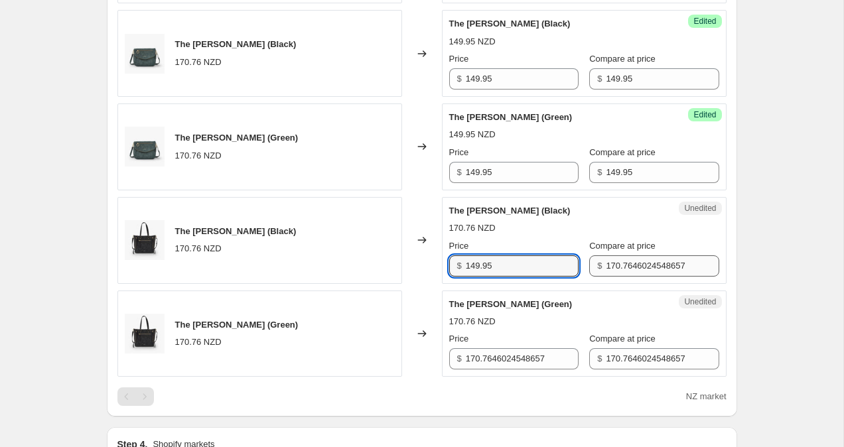
type input "149.95"
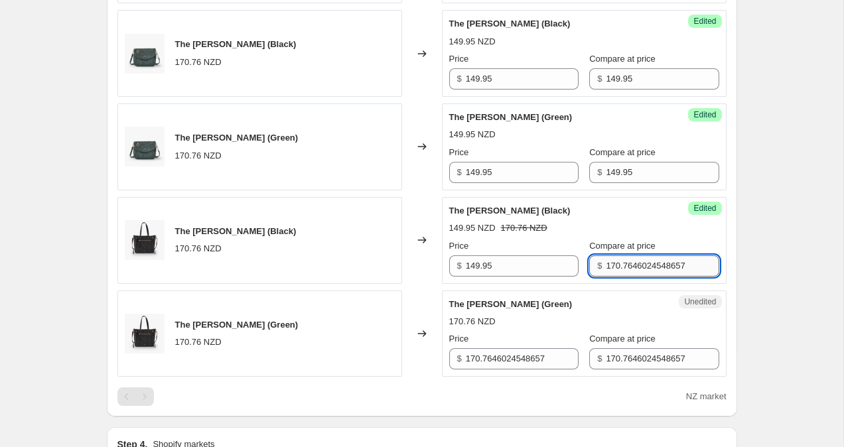
drag, startPoint x: 595, startPoint y: 265, endPoint x: 674, endPoint y: 263, distance: 78.9
click at [674, 263] on input "170.7646024548657" at bounding box center [662, 265] width 113 height 21
paste input "149.9"
click at [679, 263] on input "1149.957" at bounding box center [662, 265] width 113 height 21
click at [606, 271] on input "1149.957" at bounding box center [662, 265] width 113 height 21
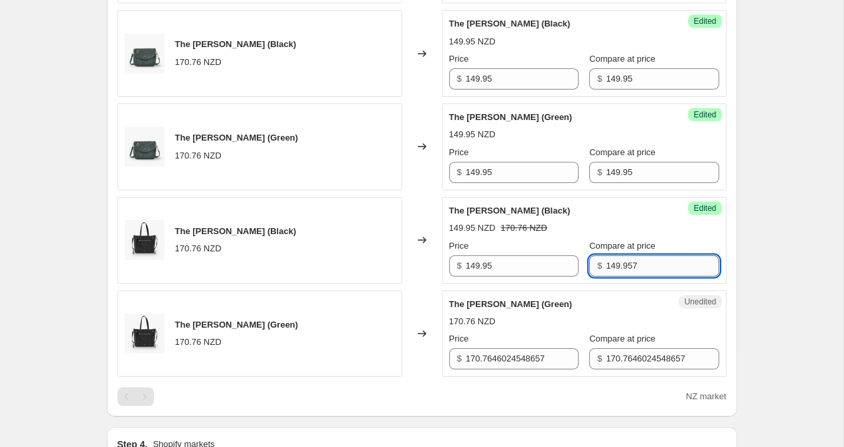
click at [661, 265] on input "149.957" at bounding box center [662, 265] width 113 height 21
type input "149.95"
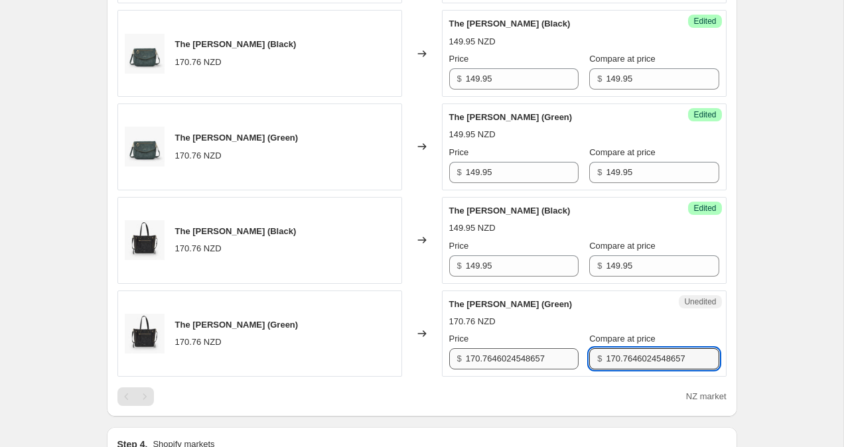
drag, startPoint x: 684, startPoint y: 359, endPoint x: 479, endPoint y: 359, distance: 205.0
click at [480, 359] on div "Price $ 170.7646024548657 Compare at price $ 170.7646024548657" at bounding box center [584, 350] width 270 height 37
paste input "49.95"
type input "149.95"
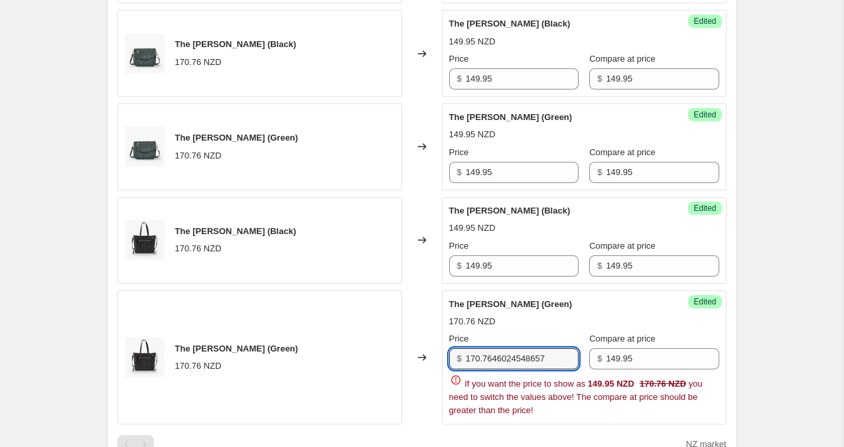
drag, startPoint x: 559, startPoint y: 357, endPoint x: 345, endPoint y: 349, distance: 213.7
click at [349, 350] on div "The [PERSON_NAME] (Green) 170.76 NZD Changed to Success Edited The [PERSON_NAME…" at bounding box center [421, 358] width 609 height 135
paste input "49.95"
type input "149.95"
click at [785, 311] on div "Create new price [MEDICAL_DATA]. This page is ready Create new price [MEDICAL_D…" at bounding box center [421, 38] width 843 height 1964
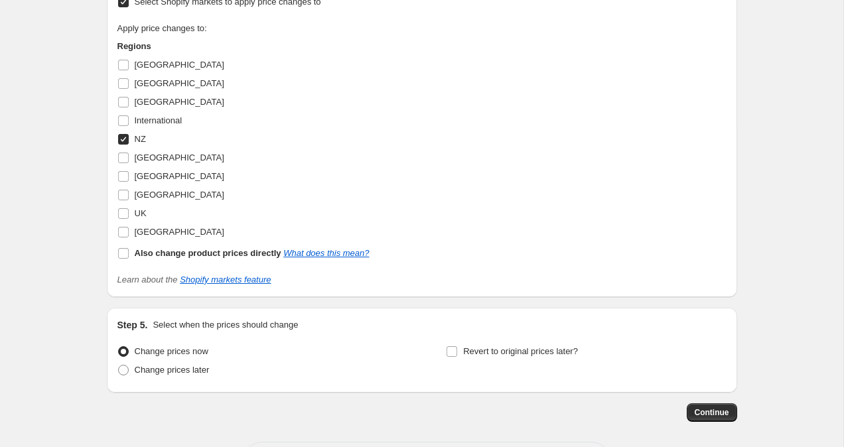
scroll to position [1469, 0]
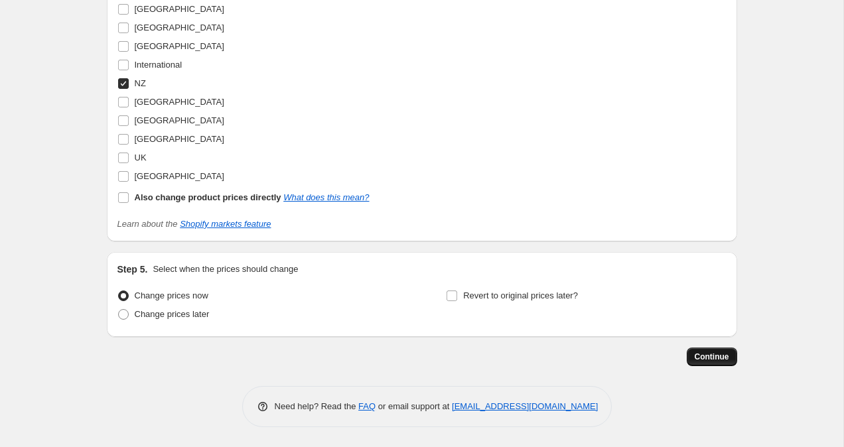
click at [722, 358] on span "Continue" at bounding box center [712, 357] width 34 height 11
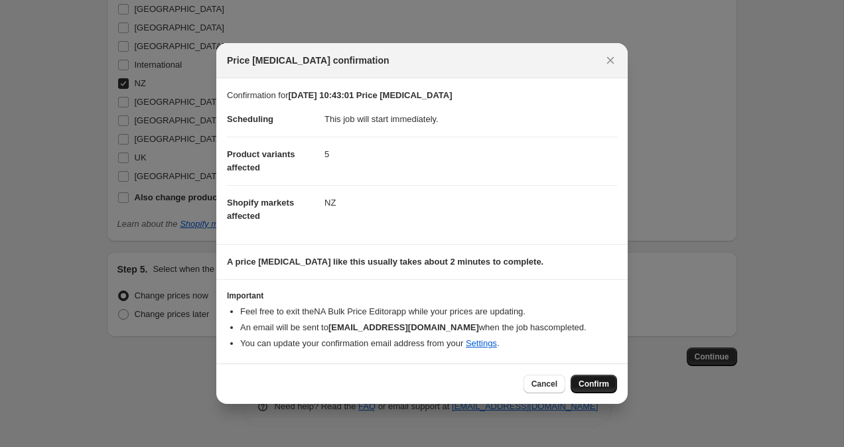
click at [590, 391] on button "Confirm" at bounding box center [593, 384] width 46 height 19
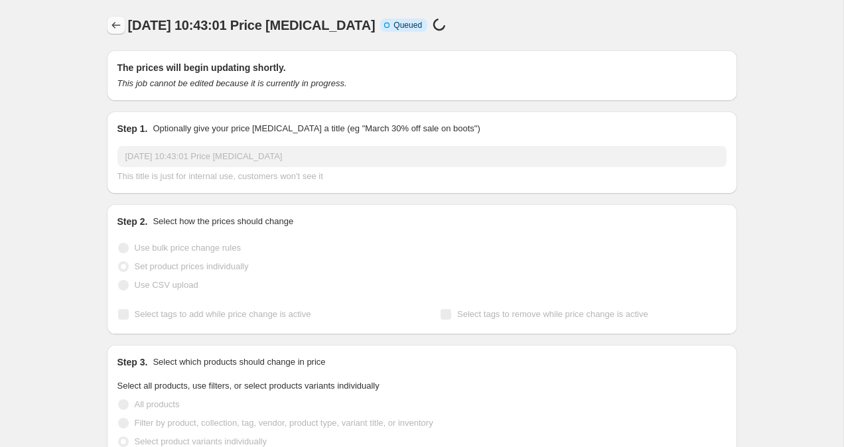
click at [109, 30] on button "Price change jobs" at bounding box center [116, 25] width 19 height 19
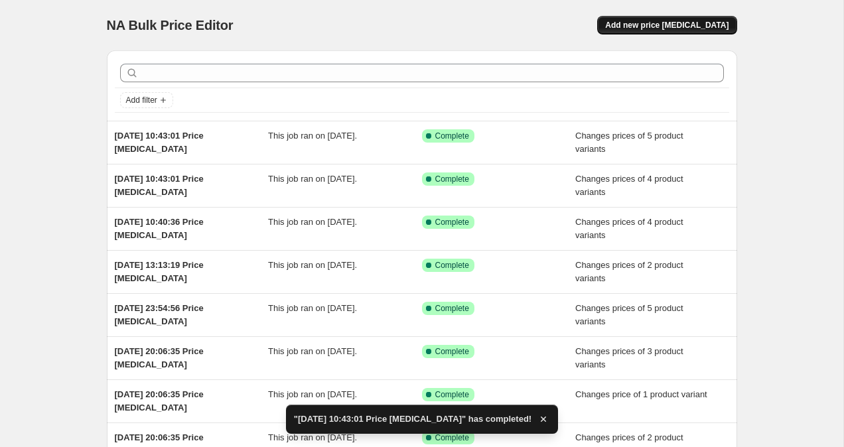
click at [653, 28] on span "Add new price [MEDICAL_DATA]" at bounding box center [666, 25] width 123 height 11
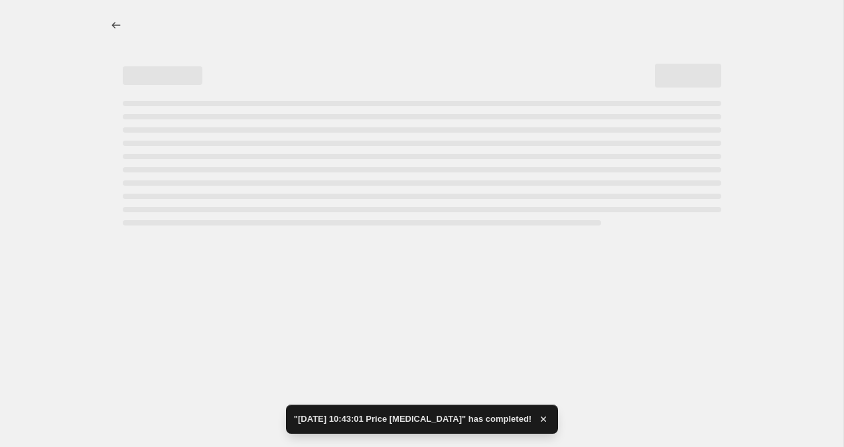
select select "percentage"
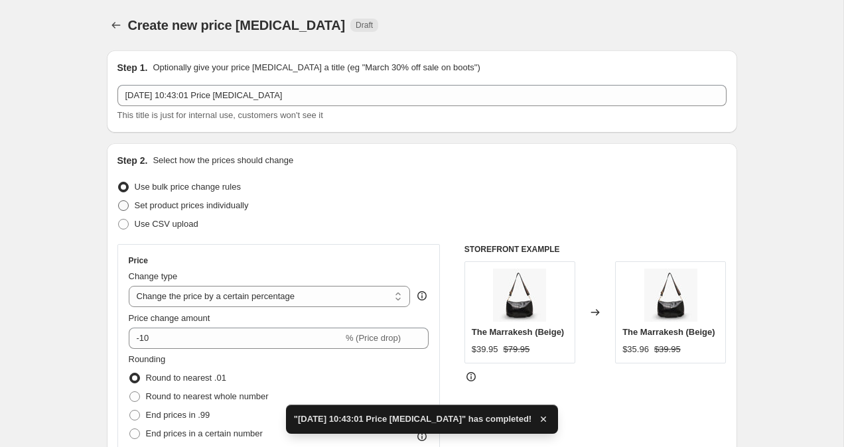
click at [121, 207] on span at bounding box center [123, 205] width 11 height 11
click at [119, 201] on input "Set product prices individually" at bounding box center [118, 200] width 1 height 1
radio input "true"
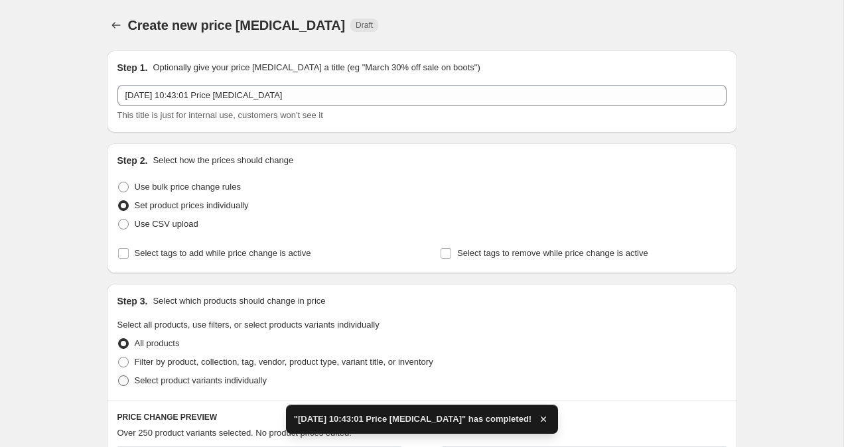
click at [123, 384] on span at bounding box center [123, 380] width 11 height 11
click at [119, 376] on input "Select product variants individually" at bounding box center [118, 375] width 1 height 1
radio input "true"
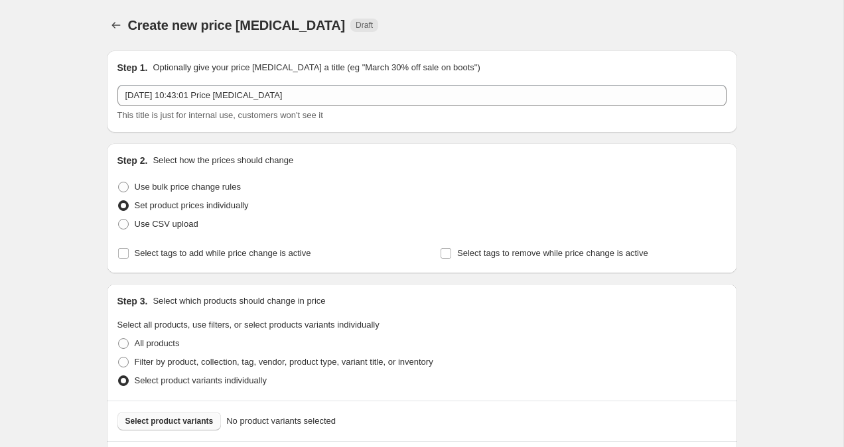
click at [159, 427] on button "Select product variants" at bounding box center [169, 421] width 104 height 19
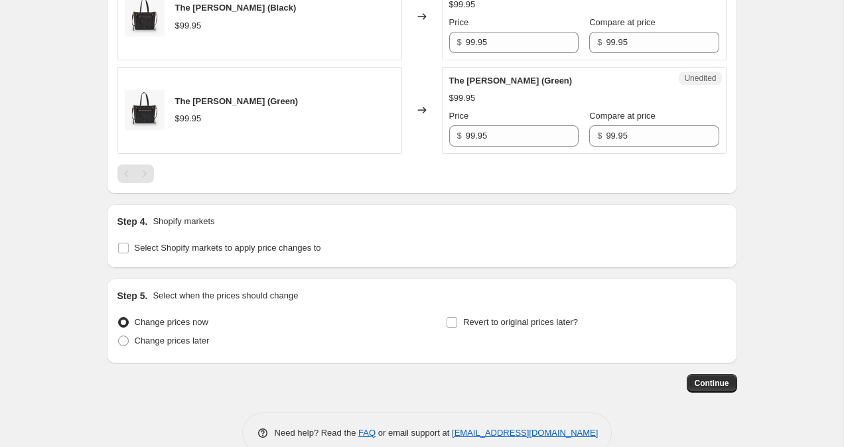
scroll to position [726, 0]
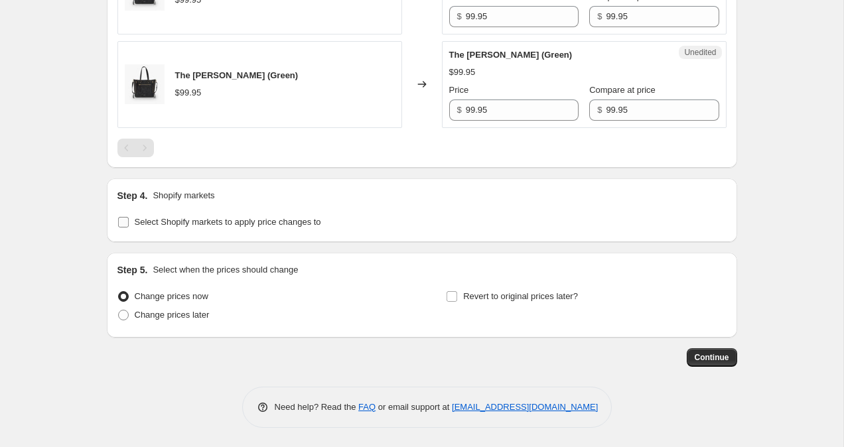
click at [127, 224] on input "Select Shopify markets to apply price changes to" at bounding box center [123, 222] width 11 height 11
checkbox input "true"
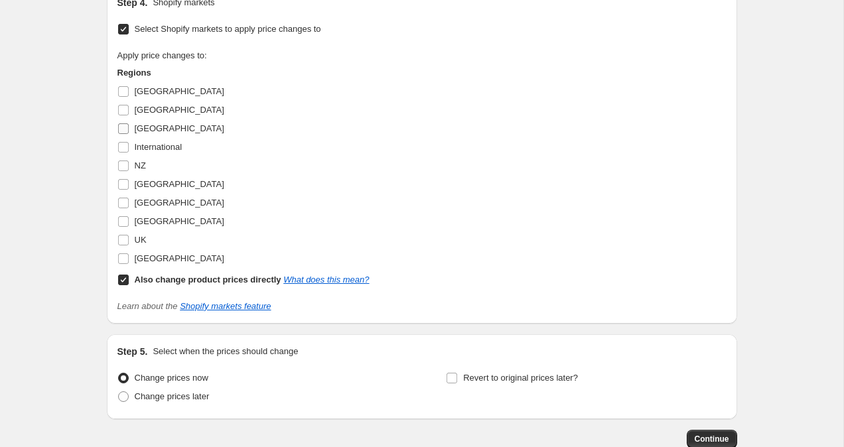
click at [124, 130] on input "[GEOGRAPHIC_DATA]" at bounding box center [123, 128] width 11 height 11
checkbox input "true"
click at [124, 282] on input "Also change product prices directly What does this mean?" at bounding box center [123, 280] width 11 height 11
checkbox input "false"
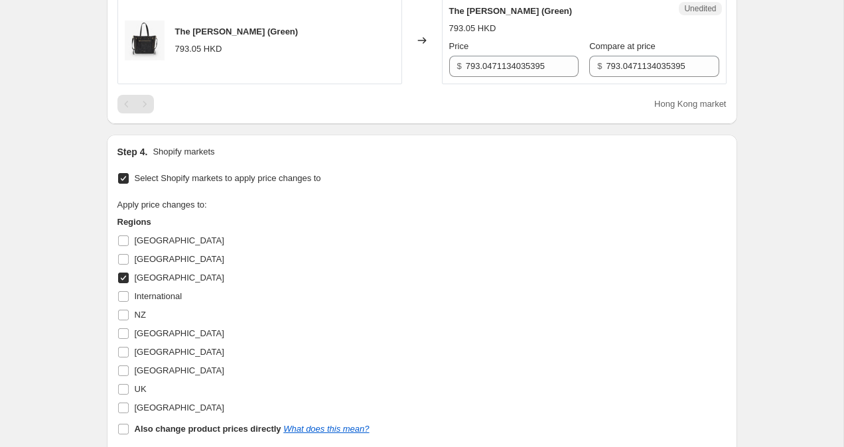
scroll to position [622, 0]
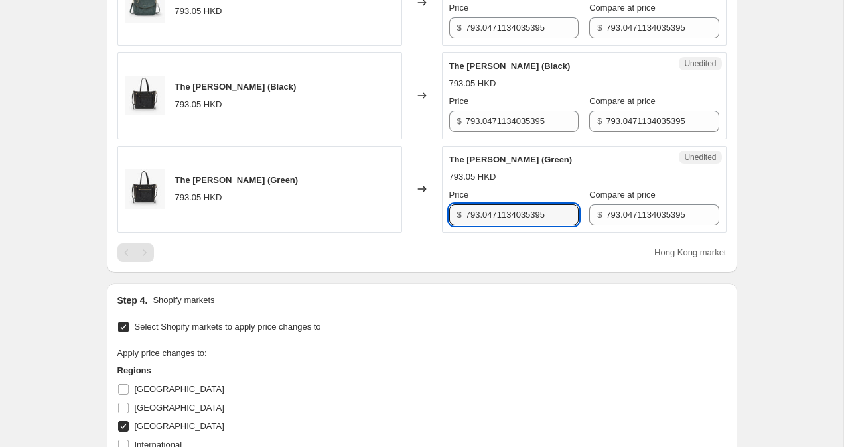
drag, startPoint x: 562, startPoint y: 215, endPoint x: 424, endPoint y: 199, distance: 138.9
click at [425, 199] on div "The [PERSON_NAME] (Green) 793.05 HKD Changed to Unedited The [PERSON_NAME] (Gre…" at bounding box center [421, 189] width 609 height 87
drag, startPoint x: 516, startPoint y: 214, endPoint x: 424, endPoint y: 209, distance: 92.4
click at [425, 210] on div "The [PERSON_NAME] (Green) 793.05 HKD Changed to Unedited The [PERSON_NAME] (Gre…" at bounding box center [421, 189] width 609 height 87
type input "699.95"
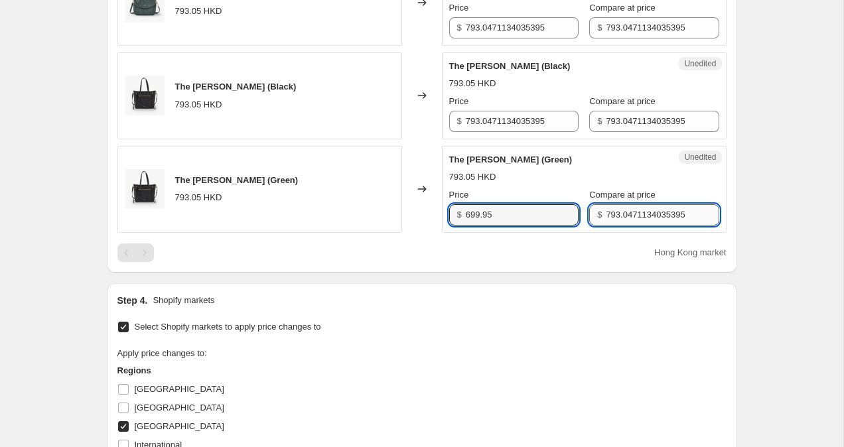
click at [685, 214] on input "793.0471134035395" at bounding box center [662, 214] width 113 height 21
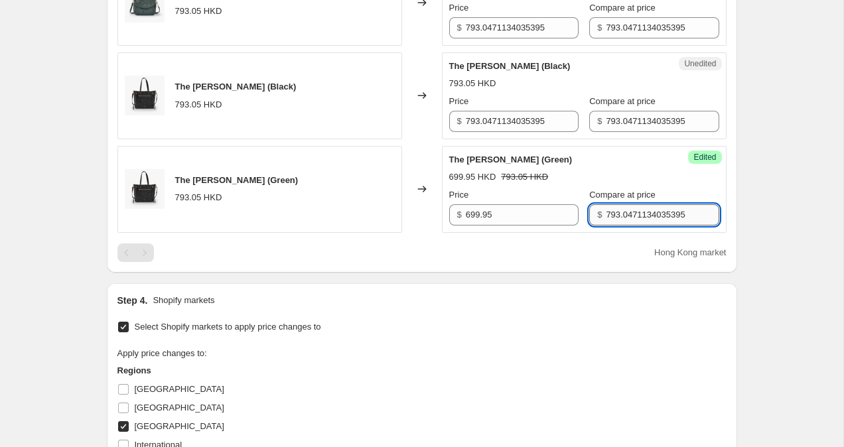
click at [685, 214] on input "793.0471134035395" at bounding box center [662, 214] width 113 height 21
paste input "699."
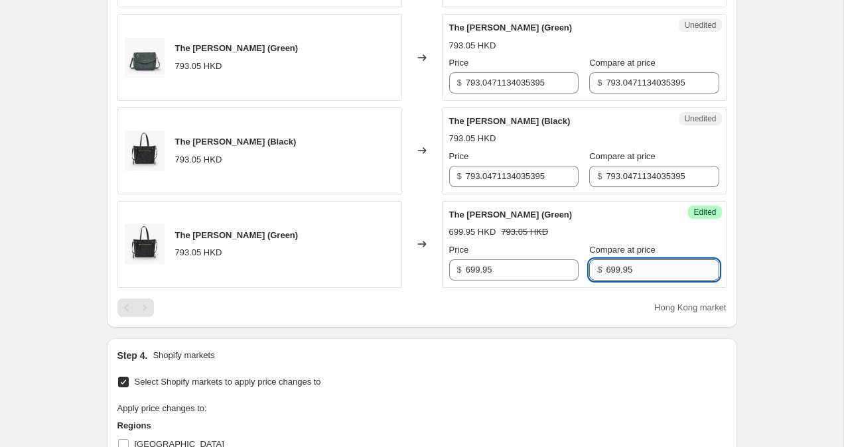
scroll to position [565, 0]
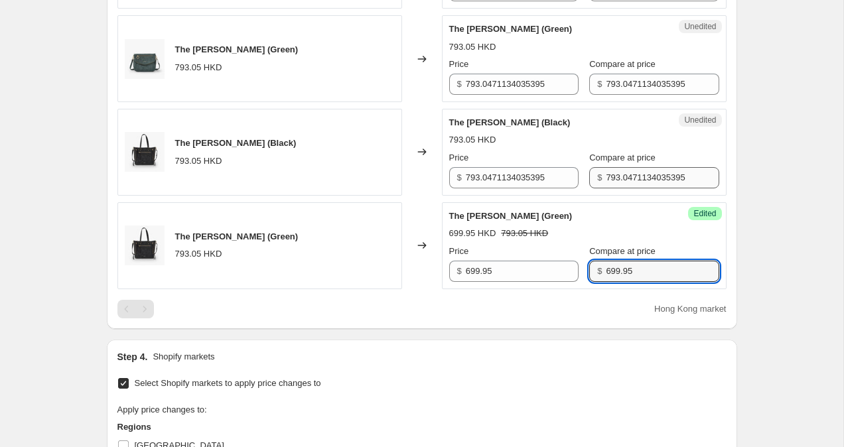
type input "699.95"
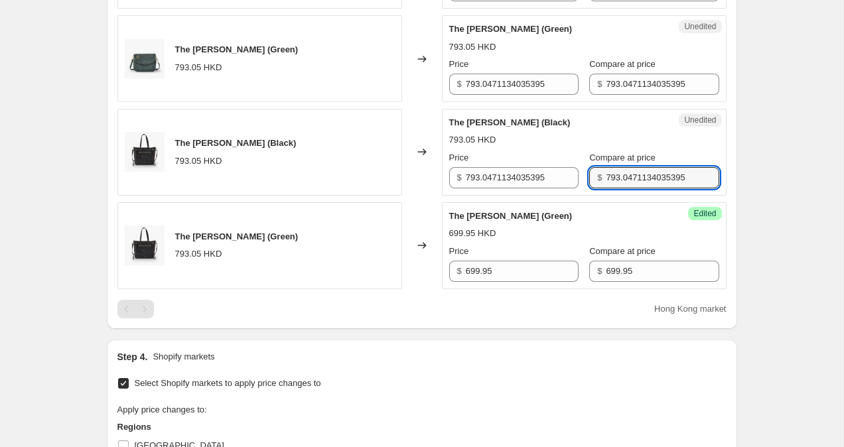
drag, startPoint x: 691, startPoint y: 182, endPoint x: 498, endPoint y: 156, distance: 194.8
click at [499, 156] on div "Price $ 793.0471134035395 Compare at price $ 793.0471134035395" at bounding box center [584, 169] width 270 height 37
paste input "699."
type input "699.95"
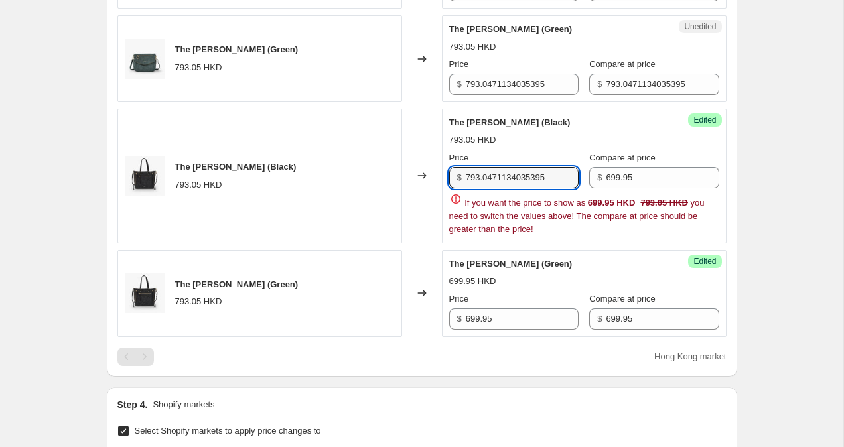
drag, startPoint x: 554, startPoint y: 172, endPoint x: 394, endPoint y: 164, distance: 160.1
click at [394, 164] on div "The [PERSON_NAME] (Black) 793.05 HKD Changed to Success Edited The [PERSON_NAME…" at bounding box center [421, 176] width 609 height 135
paste input "699."
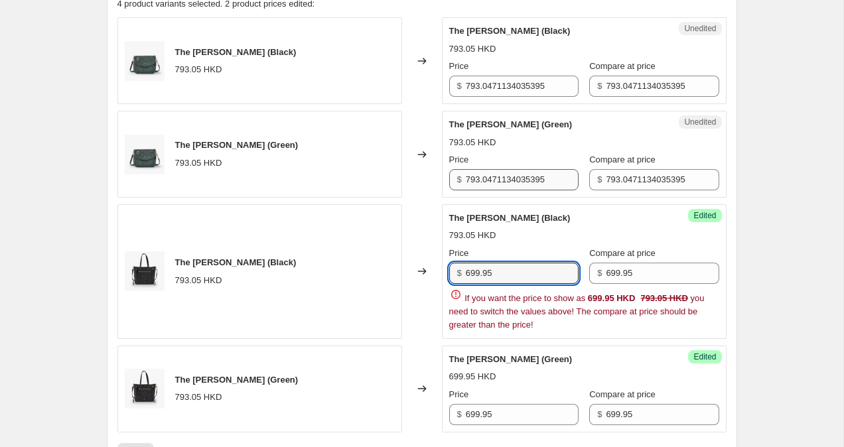
scroll to position [468, 0]
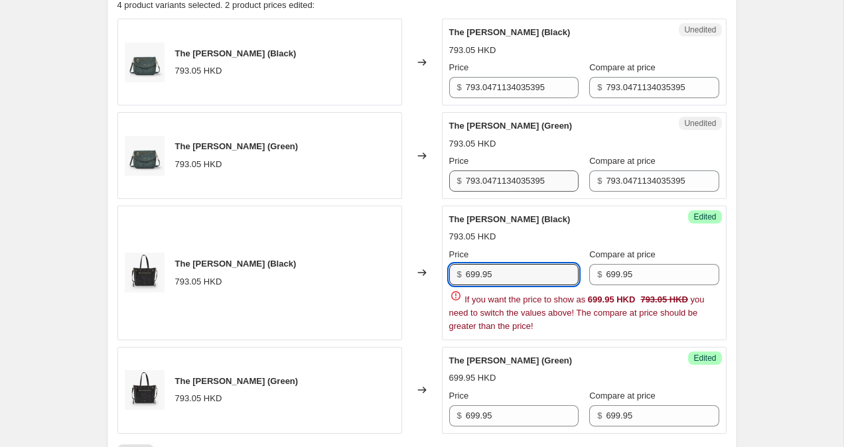
type input "699.95"
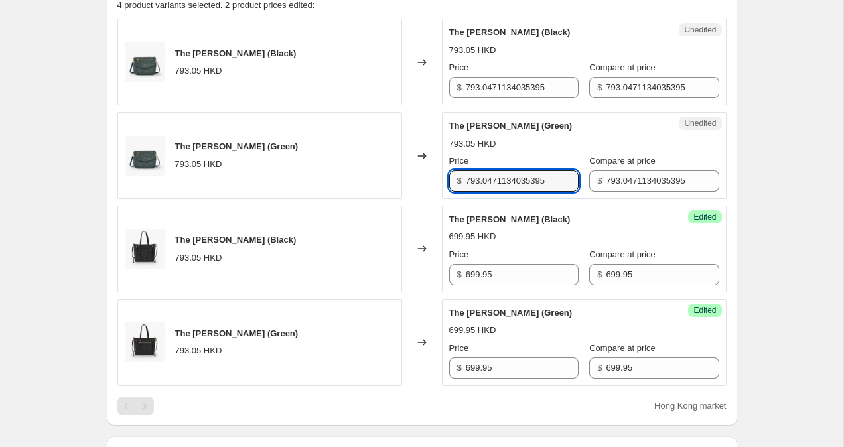
drag, startPoint x: 564, startPoint y: 183, endPoint x: 327, endPoint y: 151, distance: 239.0
click at [333, 153] on div "The [PERSON_NAME] (Green) 793.05 HKD Changed to Unedited The [PERSON_NAME] (Gre…" at bounding box center [421, 155] width 609 height 87
paste input "699."
type input "699.95"
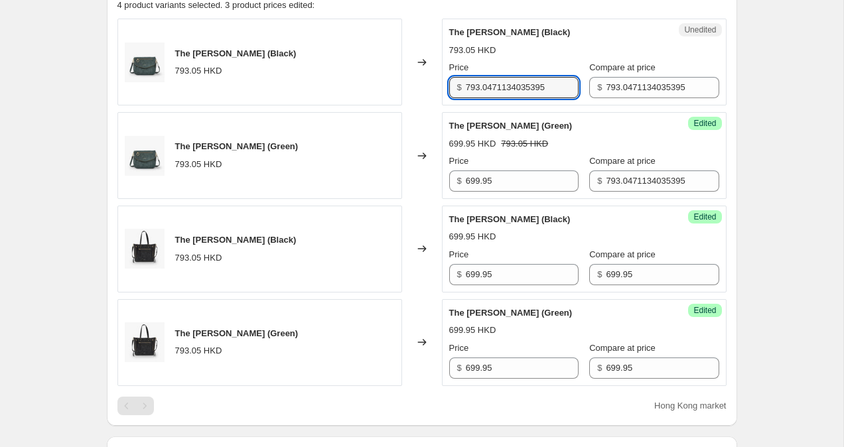
drag, startPoint x: 561, startPoint y: 87, endPoint x: 378, endPoint y: 68, distance: 183.4
click at [378, 68] on div "The [PERSON_NAME] (Black) 793.05 HKD Changed to Unedited The [PERSON_NAME] (Bla…" at bounding box center [421, 62] width 609 height 87
paste input "699."
type input "699.95"
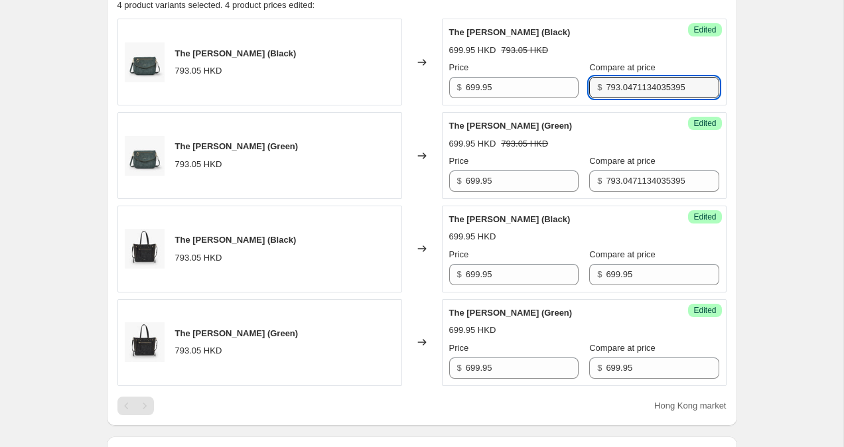
drag, startPoint x: 687, startPoint y: 87, endPoint x: 455, endPoint y: 79, distance: 231.6
click at [455, 79] on div "Price $ 699.95 Compare at price $ 793.0471134035395" at bounding box center [584, 79] width 270 height 37
paste input "699."
type input "699.95"
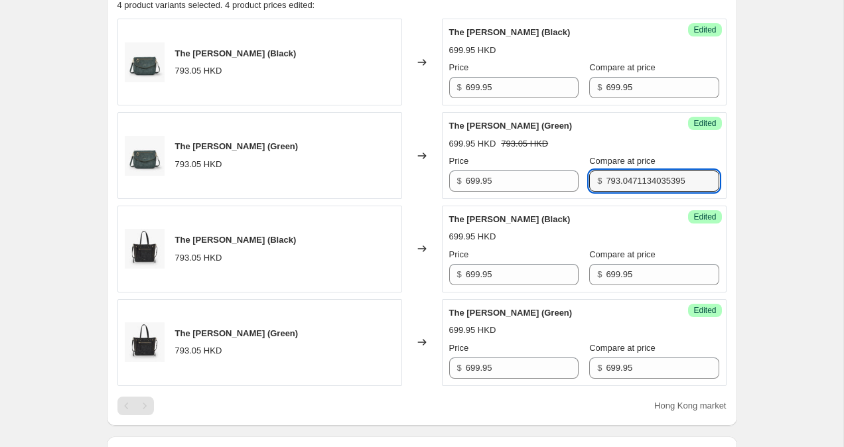
drag, startPoint x: 683, startPoint y: 182, endPoint x: 515, endPoint y: 167, distance: 167.8
click at [527, 168] on div "Price $ 699.95 Compare at price $ 793.0471134035395" at bounding box center [584, 173] width 270 height 37
paste input "699."
type input "699.95"
click at [791, 178] on div "Create new price [MEDICAL_DATA]. This page is ready Create new price [MEDICAL_D…" at bounding box center [421, 256] width 843 height 1449
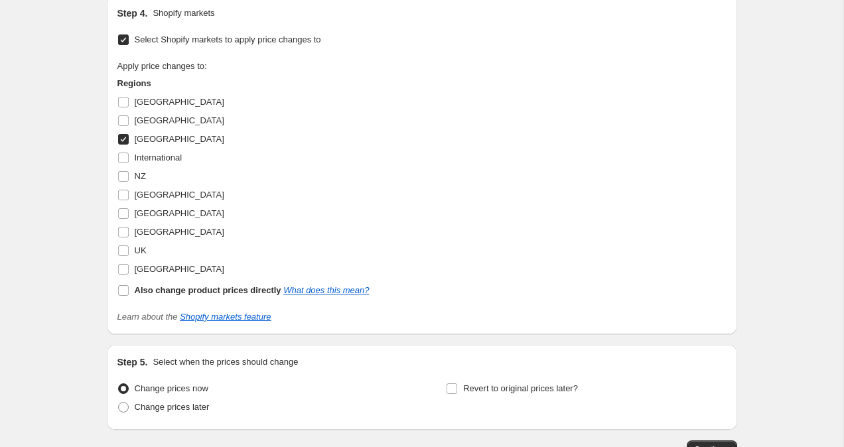
scroll to position [1002, 0]
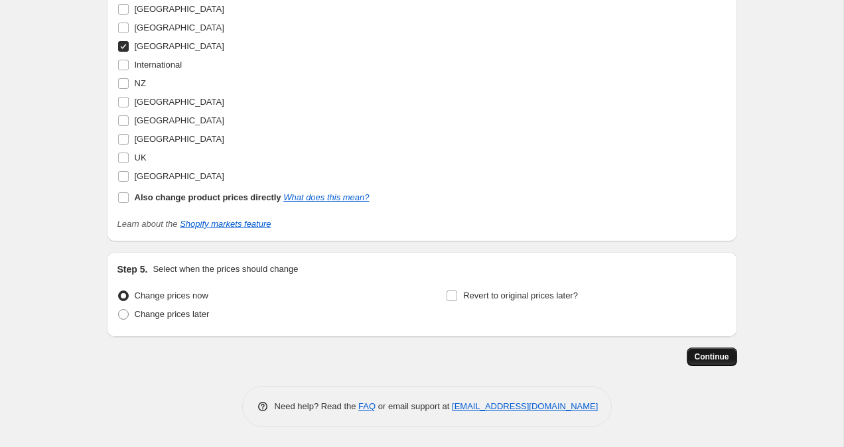
click at [732, 366] on button "Continue" at bounding box center [712, 357] width 50 height 19
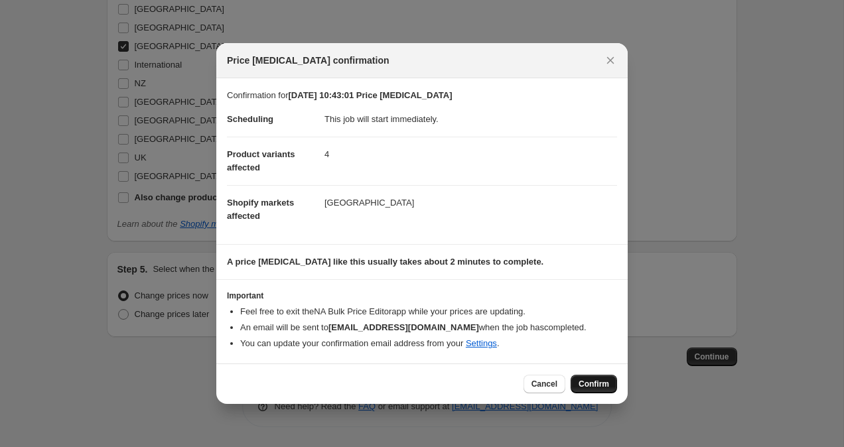
click at [590, 383] on span "Confirm" at bounding box center [593, 384] width 31 height 11
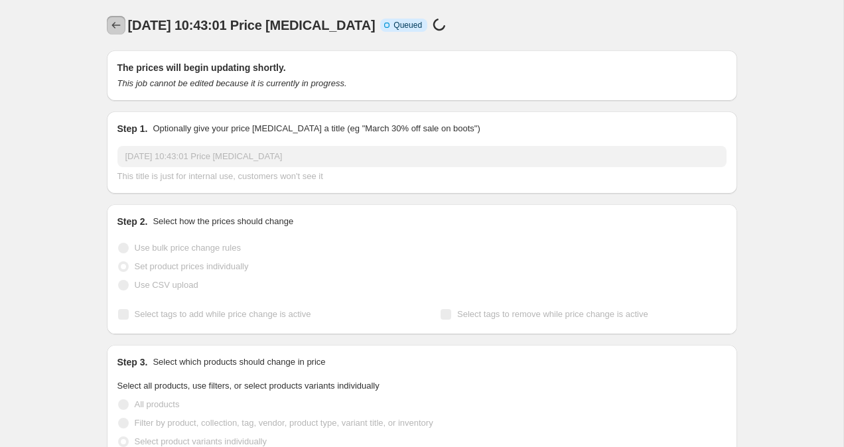
click at [110, 26] on icon "Price change jobs" at bounding box center [115, 25] width 13 height 13
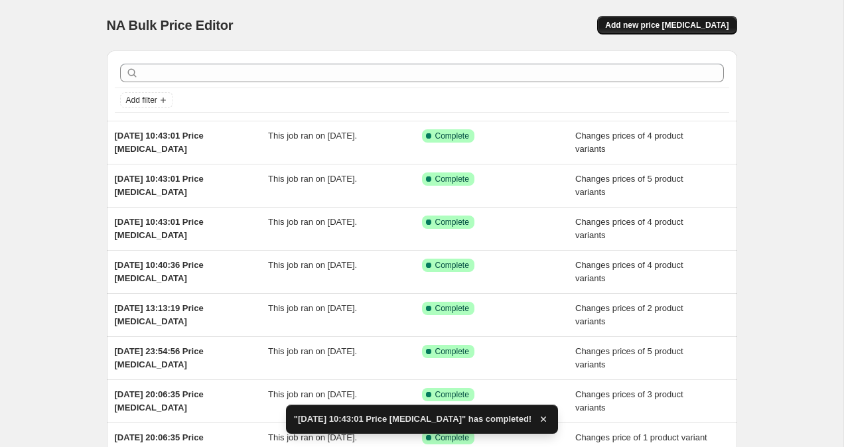
click at [651, 28] on span "Add new price [MEDICAL_DATA]" at bounding box center [666, 25] width 123 height 11
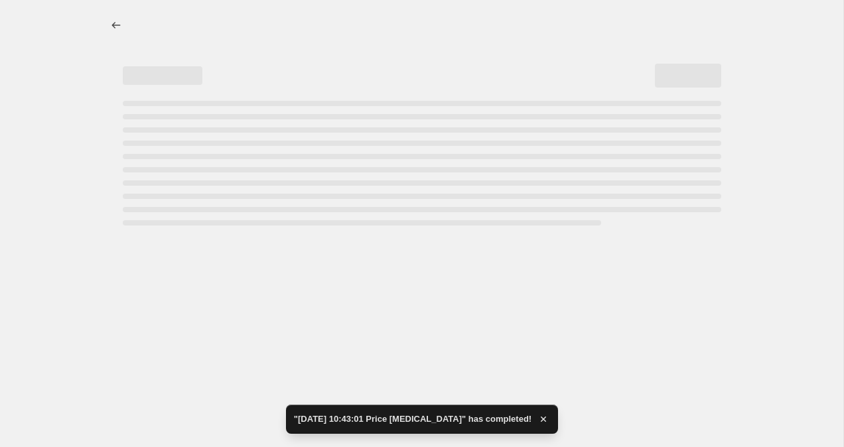
select select "percentage"
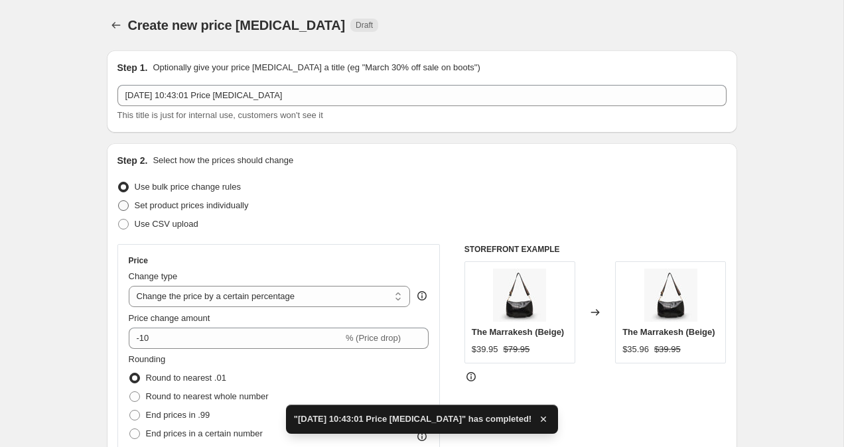
click at [127, 206] on span at bounding box center [123, 205] width 11 height 11
click at [119, 201] on input "Set product prices individually" at bounding box center [118, 200] width 1 height 1
radio input "true"
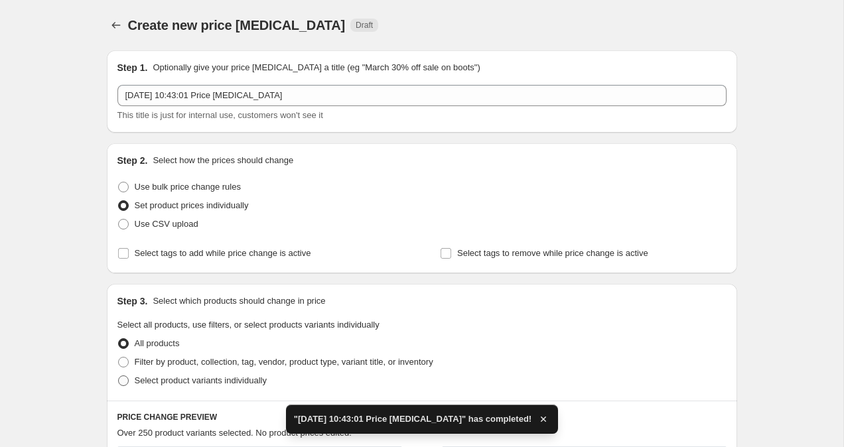
click at [129, 387] on label "Select product variants individually" at bounding box center [191, 380] width 149 height 19
click at [119, 376] on input "Select product variants individually" at bounding box center [118, 375] width 1 height 1
radio input "true"
click at [196, 420] on span "Select product variants" at bounding box center [169, 421] width 88 height 11
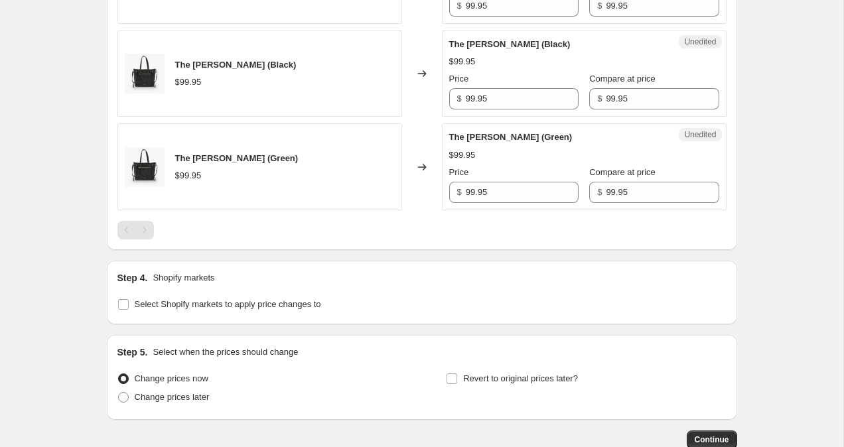
scroll to position [1287, 0]
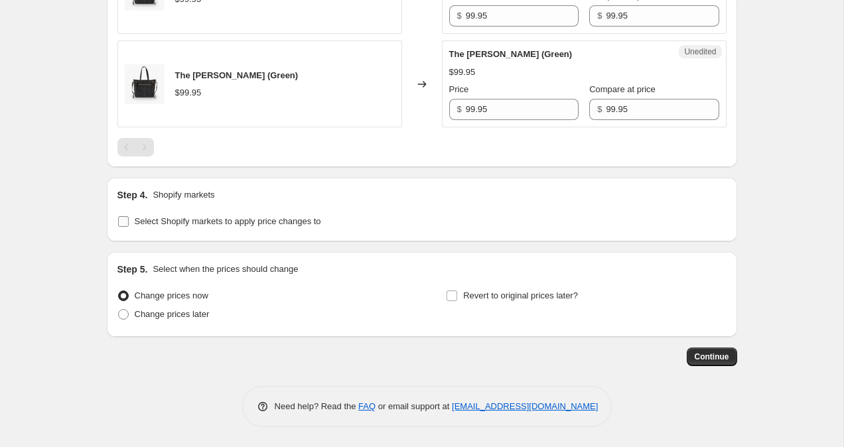
click at [125, 229] on label "Select Shopify markets to apply price changes to" at bounding box center [219, 221] width 204 height 19
click at [125, 227] on input "Select Shopify markets to apply price changes to" at bounding box center [123, 221] width 11 height 11
checkbox input "true"
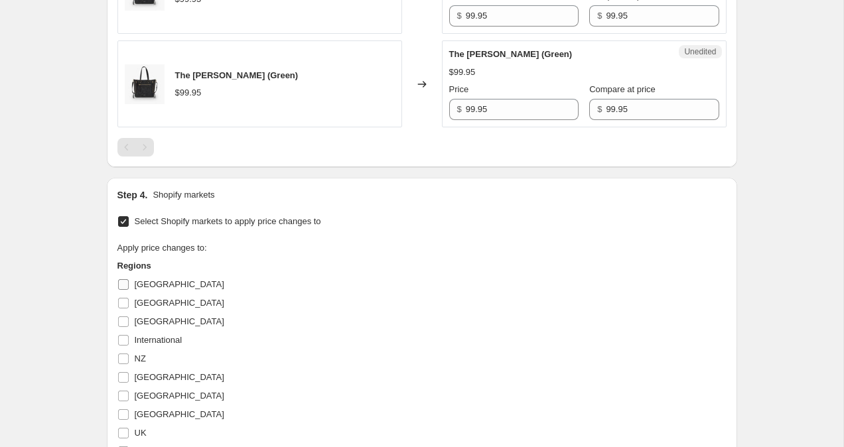
click at [127, 281] on input "[GEOGRAPHIC_DATA]" at bounding box center [123, 284] width 11 height 11
checkbox input "true"
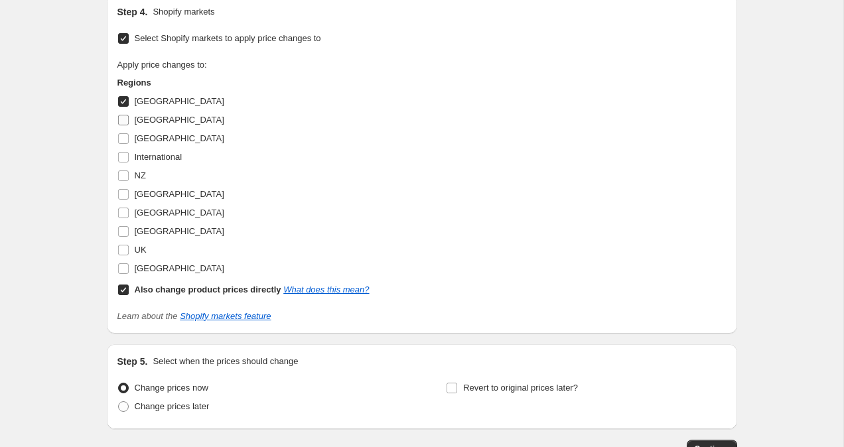
scroll to position [1581, 0]
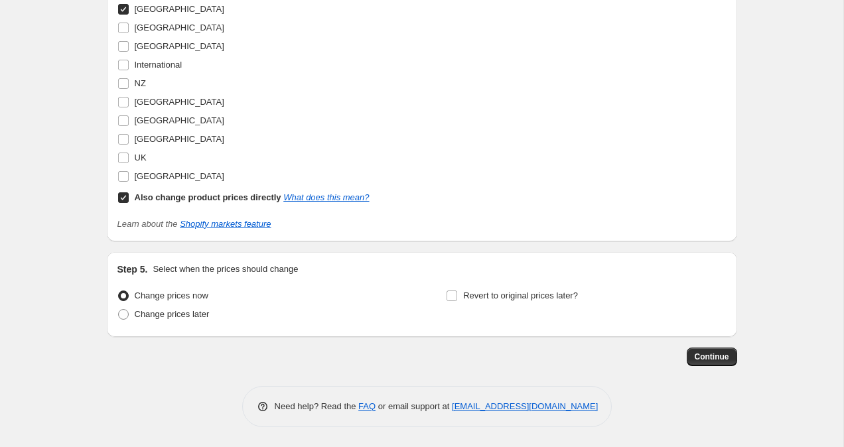
click at [123, 202] on span at bounding box center [123, 198] width 12 height 12
click at [123, 198] on input "Also change product prices directly What does this mean?" at bounding box center [123, 197] width 11 height 11
checkbox input "false"
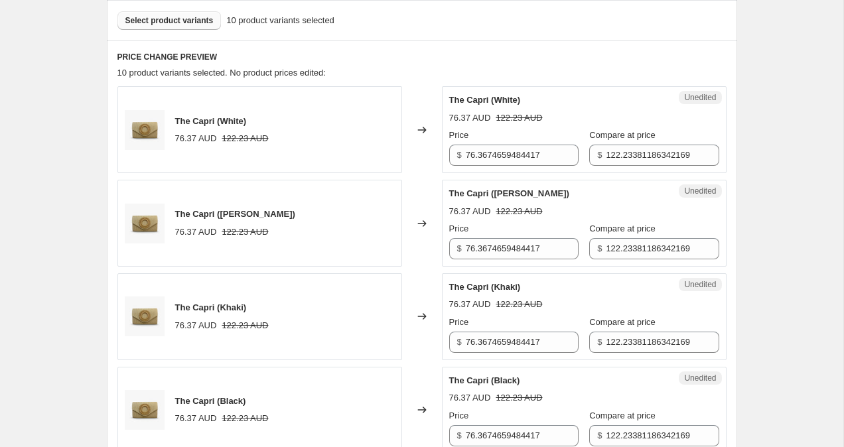
scroll to position [400, 0]
drag, startPoint x: 594, startPoint y: 158, endPoint x: 706, endPoint y: 158, distance: 112.8
click at [706, 158] on div "Unedited The Capri (White) 76.37 AUD 122.23 AUD Price $ 76.3674659484417 Compar…" at bounding box center [584, 130] width 285 height 87
type input "119.95"
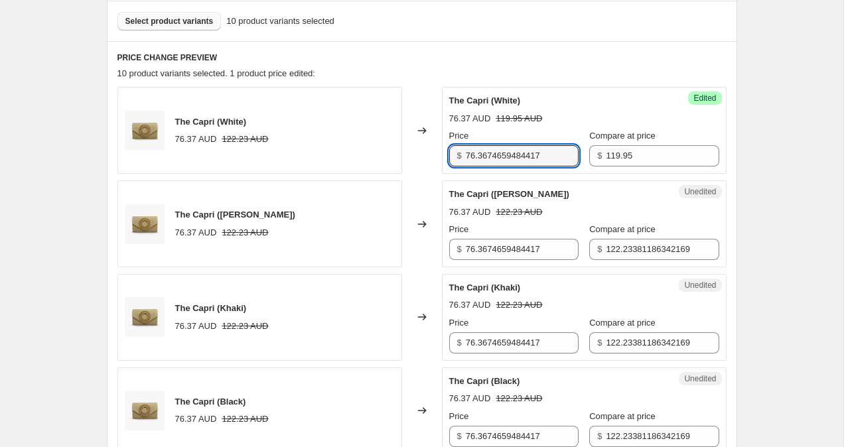
drag, startPoint x: 555, startPoint y: 153, endPoint x: 428, endPoint y: 151, distance: 127.4
click at [428, 152] on div "The Capri (White) 76.37 AUD 122.23 AUD Changed to Success Edited The Capri (Whi…" at bounding box center [421, 130] width 609 height 87
type input "79.95"
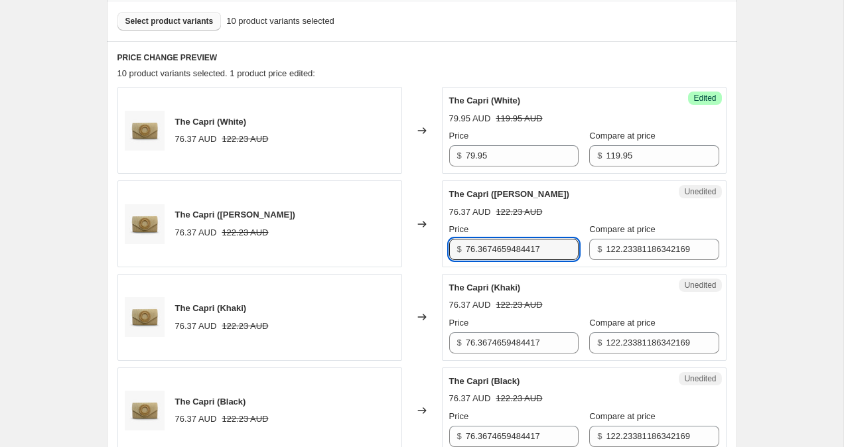
drag, startPoint x: 551, startPoint y: 250, endPoint x: 372, endPoint y: 235, distance: 179.7
click at [372, 235] on div "The Capri ([PERSON_NAME]) 76.37 AUD 122.23 AUD Changed to Unedited The Capri ([…" at bounding box center [421, 223] width 609 height 87
type input "79.95"
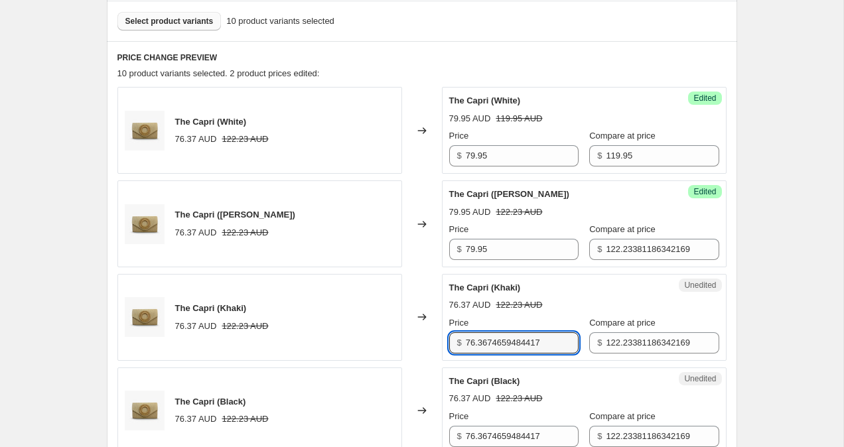
drag, startPoint x: 557, startPoint y: 345, endPoint x: 302, endPoint y: 320, distance: 255.9
click at [302, 320] on div "The Capri (Khaki) 76.37 AUD 122.23 AUD Changed to Unedited The Capri (Khaki) 76…" at bounding box center [421, 317] width 609 height 87
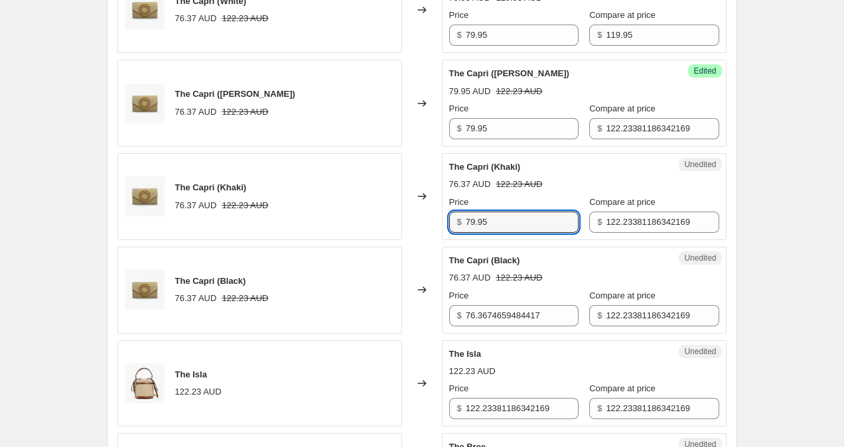
scroll to position [523, 0]
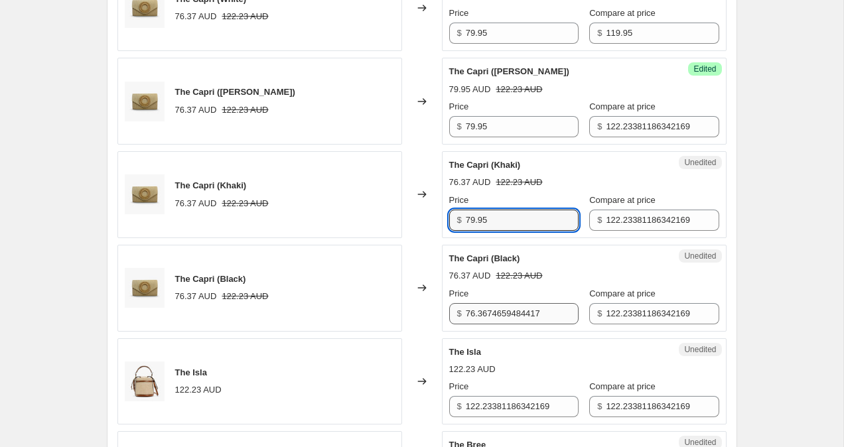
type input "79.95"
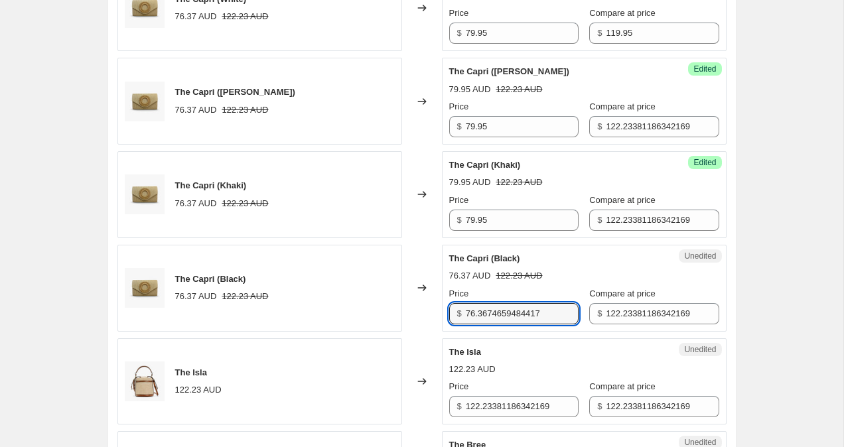
drag, startPoint x: 556, startPoint y: 312, endPoint x: 383, endPoint y: 291, distance: 173.8
click at [383, 291] on div "The Capri (Black) 76.37 AUD 122.23 AUD Changed to Unedited The Capri (Black) 76…" at bounding box center [421, 288] width 609 height 87
type input "79.95"
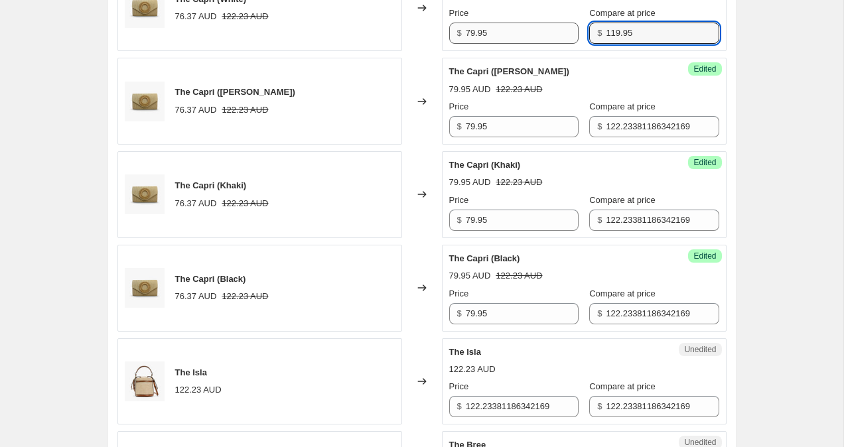
drag, startPoint x: 630, startPoint y: 34, endPoint x: 563, endPoint y: 27, distance: 67.5
click at [563, 27] on div "Price $ 79.95 Compare at price $ 119.95" at bounding box center [584, 25] width 270 height 37
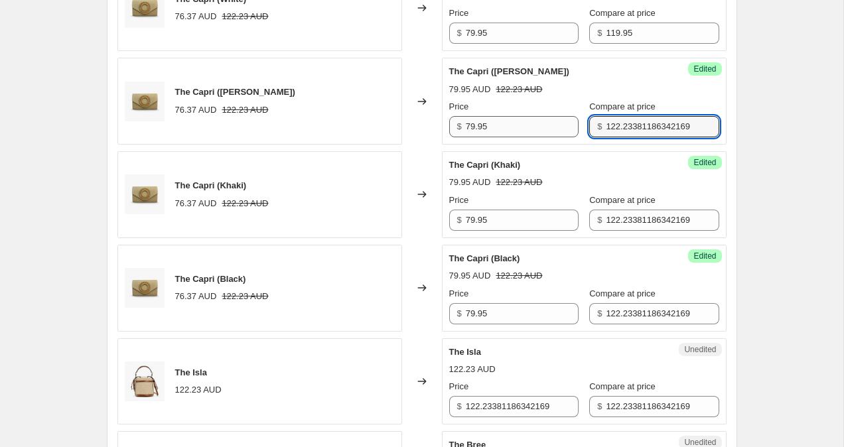
drag, startPoint x: 684, startPoint y: 126, endPoint x: 555, endPoint y: 126, distance: 129.4
click at [555, 126] on div "Price $ 79.95 Compare at price $ 122.23381186342169" at bounding box center [584, 118] width 270 height 37
paste input "19.95"
type input "119.95"
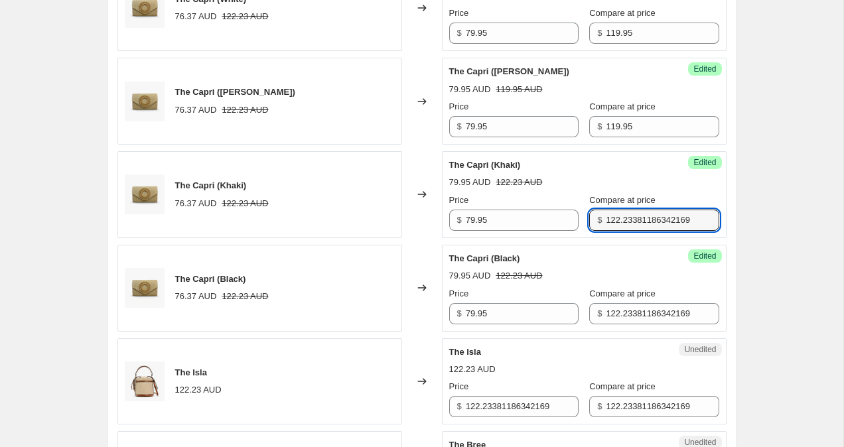
drag, startPoint x: 689, startPoint y: 222, endPoint x: 531, endPoint y: 206, distance: 159.3
click at [535, 208] on div "Price $ 79.95 Compare at price $ 122.23381186342169" at bounding box center [584, 212] width 270 height 37
paste input "19.95"
type input "119.95"
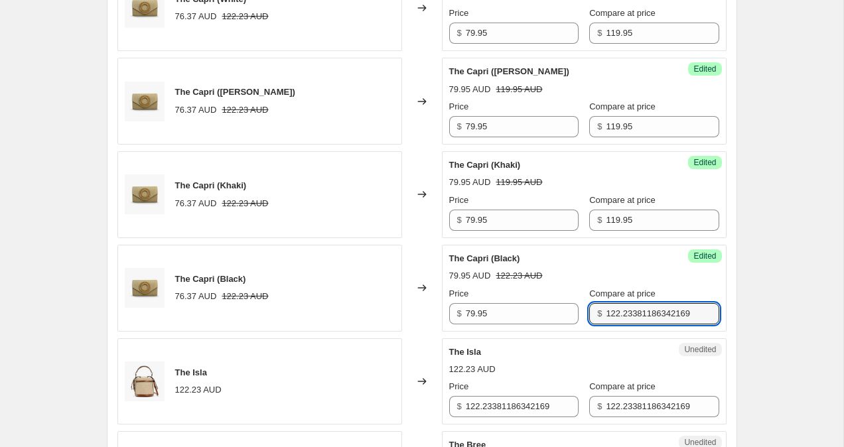
drag, startPoint x: 686, startPoint y: 316, endPoint x: 533, endPoint y: 298, distance: 153.6
click at [534, 298] on div "Price $ 79.95 Compare at price $ 122.23381186342169" at bounding box center [584, 305] width 270 height 37
paste input "19.95"
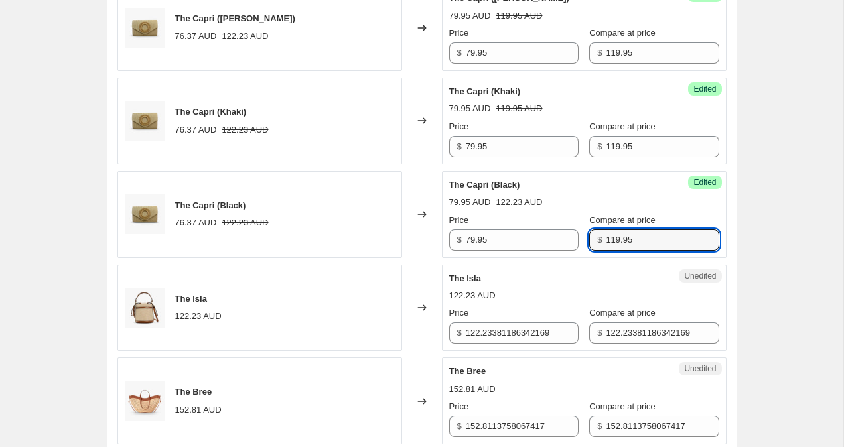
scroll to position [597, 0]
type input "119.95"
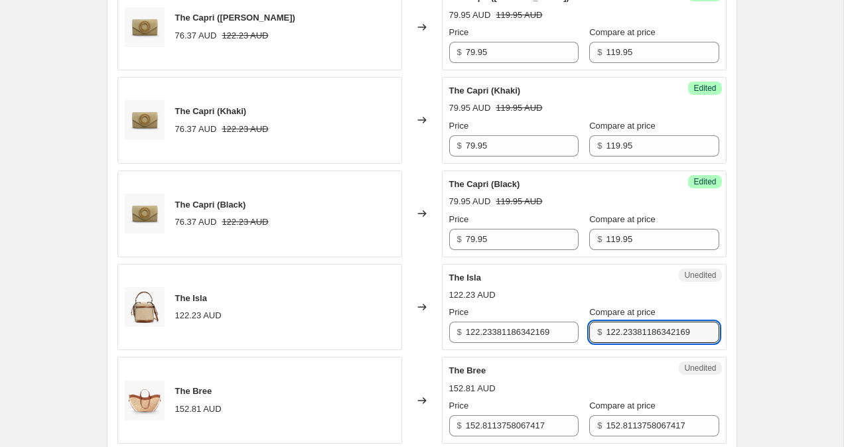
drag, startPoint x: 688, startPoint y: 333, endPoint x: 555, endPoint y: 308, distance: 135.6
click at [555, 309] on div "Price $ 122.23381186342169 Compare at price $ 122.23381186342169" at bounding box center [584, 324] width 270 height 37
paste input "19.95"
type input "119.95"
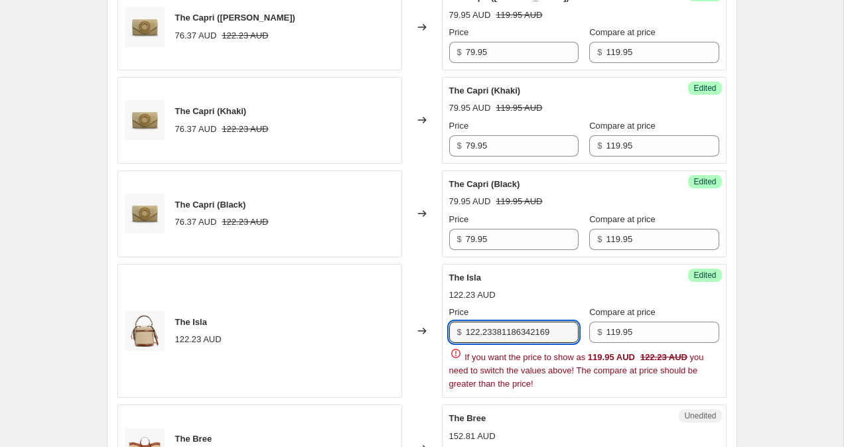
drag, startPoint x: 561, startPoint y: 331, endPoint x: 425, endPoint y: 327, distance: 135.4
click at [427, 328] on div "The Isla 122.23 AUD Changed to Success Edited The Isla 122.23 AUD Price $ 122.2…" at bounding box center [421, 331] width 609 height 135
paste input "19.95"
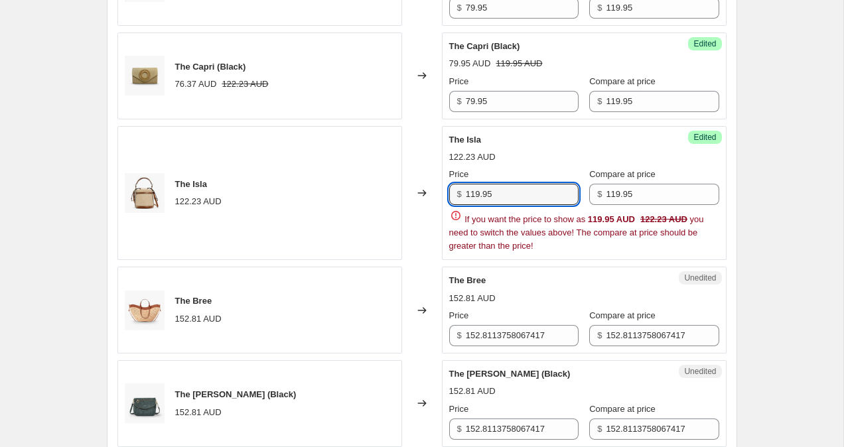
scroll to position [736, 0]
type input "119.95"
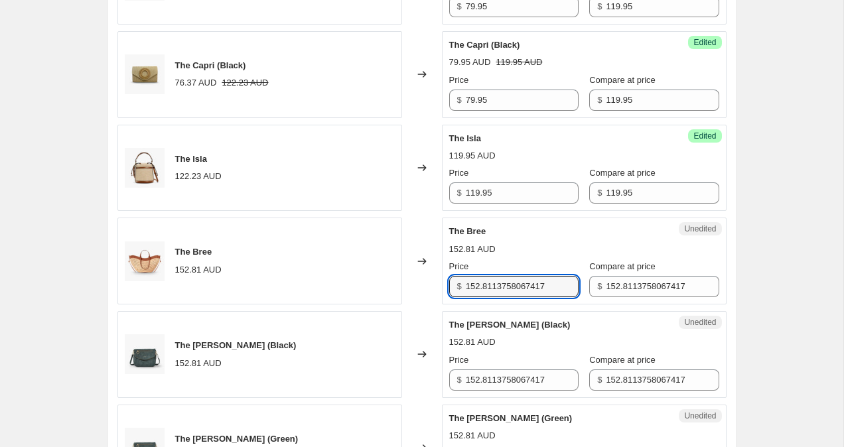
drag, startPoint x: 560, startPoint y: 335, endPoint x: 411, endPoint y: 316, distance: 149.7
click at [411, 316] on div "The Capri (White) 76.37 AUD 122.23 AUD Changed to Success Edited The Capri (Whi…" at bounding box center [421, 214] width 609 height 927
drag, startPoint x: 549, startPoint y: 285, endPoint x: 449, endPoint y: 275, distance: 99.9
click at [449, 275] on div "Price $ 152.8113758067417" at bounding box center [513, 278] width 129 height 37
type input "149.95"
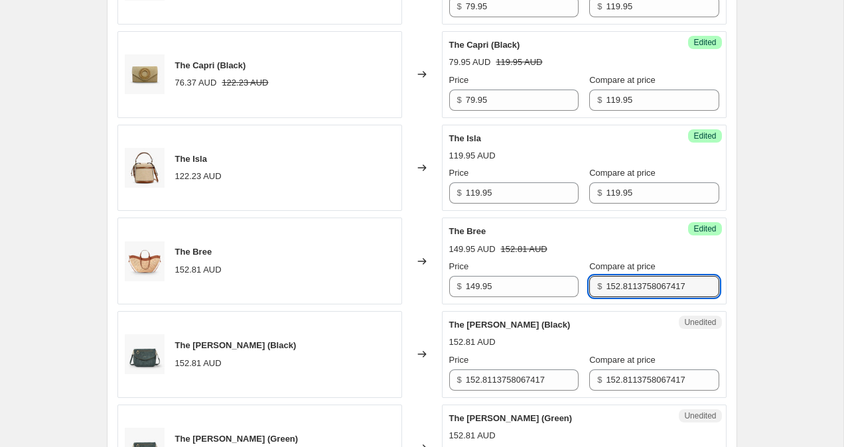
drag, startPoint x: 691, startPoint y: 287, endPoint x: 526, endPoint y: 265, distance: 166.0
click at [526, 265] on div "Price $ 149.95 Compare at price $ 152.8113758067417" at bounding box center [584, 278] width 270 height 37
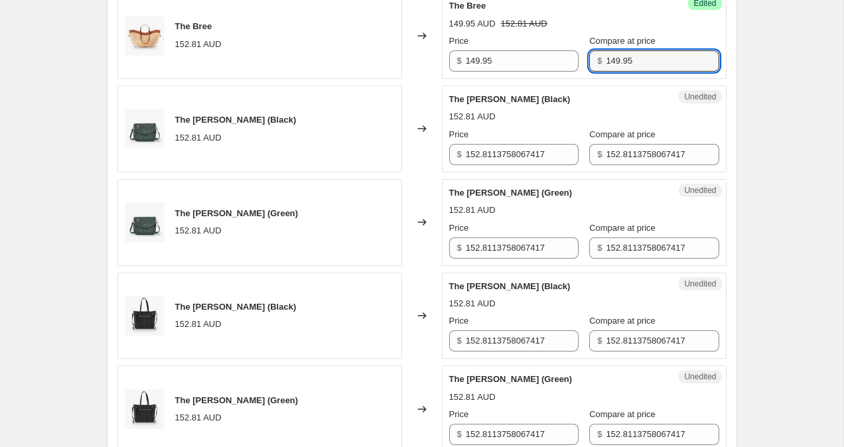
scroll to position [968, 0]
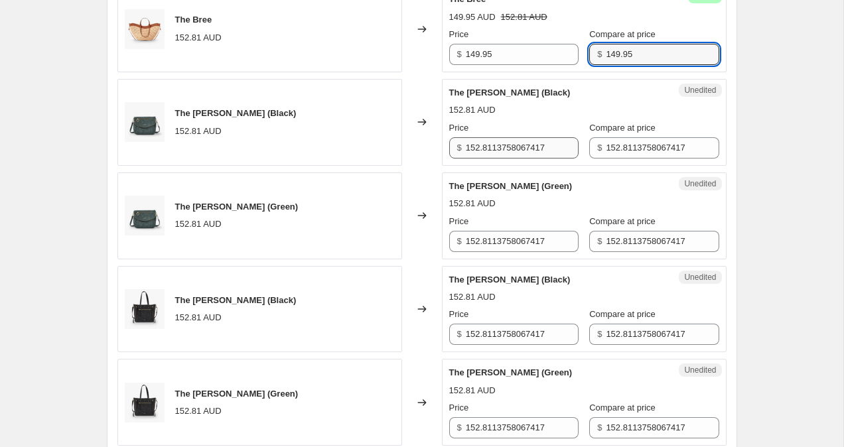
type input "149.95"
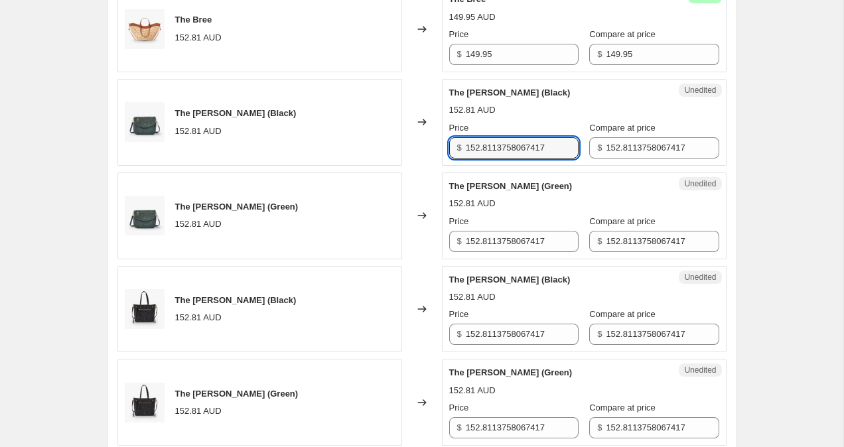
drag, startPoint x: 557, startPoint y: 147, endPoint x: 389, endPoint y: 139, distance: 167.4
click at [389, 139] on div "The [PERSON_NAME] (Black) 152.81 AUD Changed to Unedited The [PERSON_NAME] (Bla…" at bounding box center [421, 122] width 609 height 87
drag, startPoint x: 509, startPoint y: 147, endPoint x: 463, endPoint y: 147, distance: 45.8
click at [463, 147] on div "$ 149.95" at bounding box center [513, 147] width 129 height 21
type input "149.95"
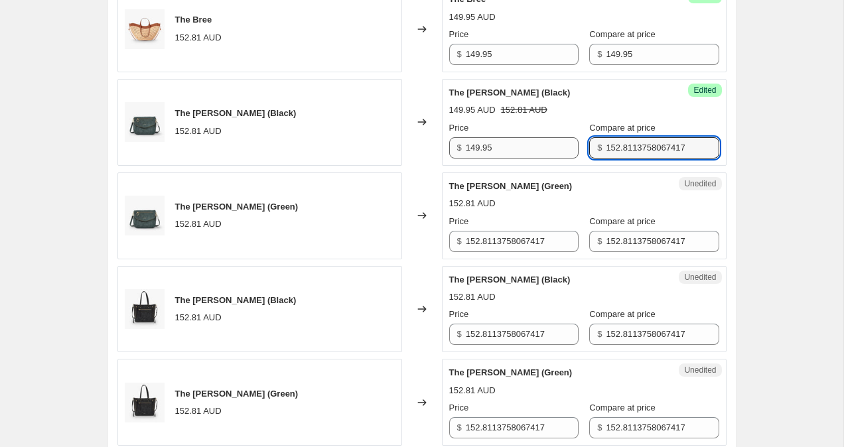
drag, startPoint x: 685, startPoint y: 148, endPoint x: 509, endPoint y: 137, distance: 176.1
click at [511, 137] on div "Price $ 149.95 Compare at price $ 152.8113758067417" at bounding box center [584, 139] width 270 height 37
paste input "49.95"
type input "149.95"
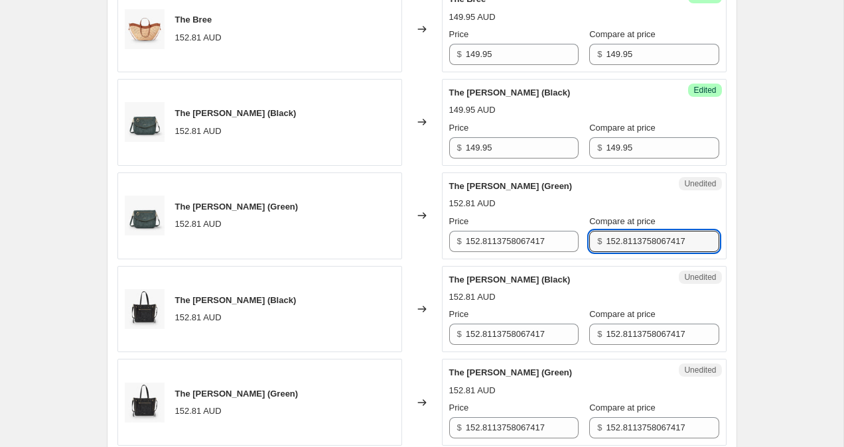
drag, startPoint x: 679, startPoint y: 245, endPoint x: 506, endPoint y: 222, distance: 174.0
click at [508, 222] on div "Price $ 152.8113758067417 Compare at price $ 152.8113758067417" at bounding box center [584, 233] width 270 height 37
paste input "49.95"
type input "149.95"
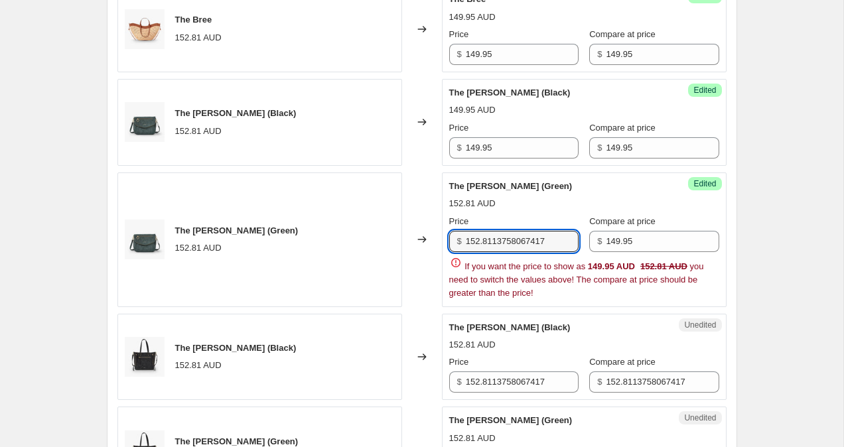
drag, startPoint x: 555, startPoint y: 241, endPoint x: 367, endPoint y: 226, distance: 189.0
click at [367, 226] on div "The [PERSON_NAME] (Green) 152.81 AUD Changed to Success Edited The [PERSON_NAME…" at bounding box center [421, 239] width 609 height 135
paste input "49.95"
type input "149.95"
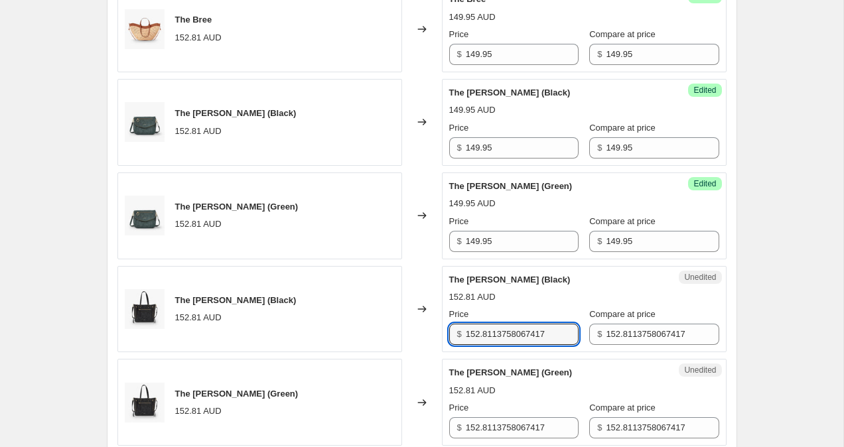
drag, startPoint x: 556, startPoint y: 386, endPoint x: 405, endPoint y: 376, distance: 150.9
drag, startPoint x: 553, startPoint y: 336, endPoint x: 418, endPoint y: 312, distance: 136.8
click at [419, 312] on div "The [PERSON_NAME] (Black) 152.81 AUD Changed to Unedited The [PERSON_NAME] (Bla…" at bounding box center [421, 309] width 609 height 87
paste input "49.95"
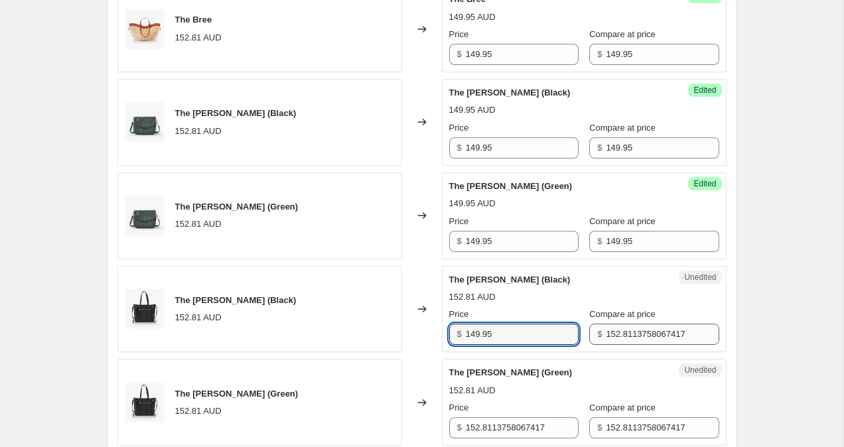
type input "149.95"
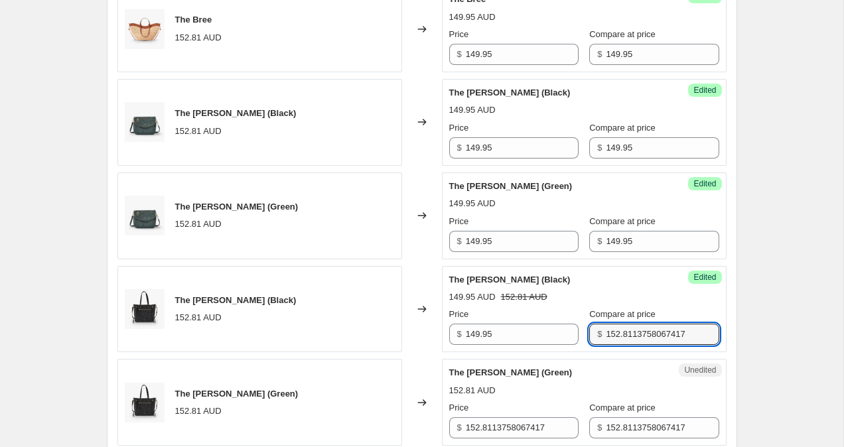
drag, startPoint x: 683, startPoint y: 332, endPoint x: 578, endPoint y: 326, distance: 104.9
click at [589, 328] on div "$ 152.8113758067417" at bounding box center [653, 334] width 129 height 21
paste input "49.95"
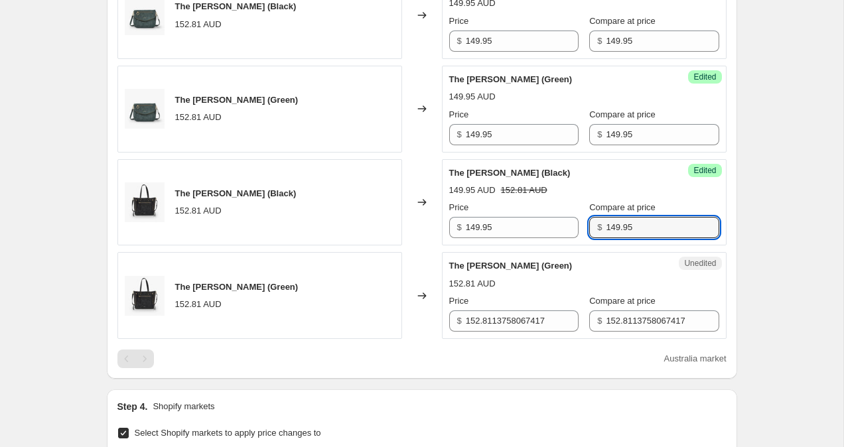
scroll to position [1124, 0]
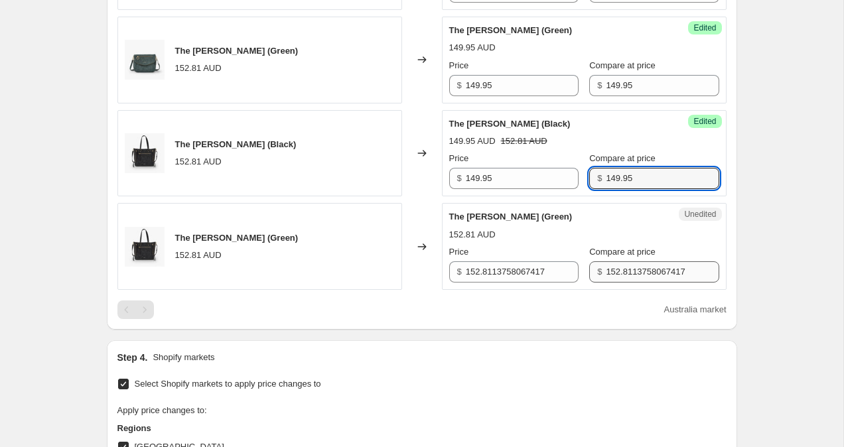
type input "149.95"
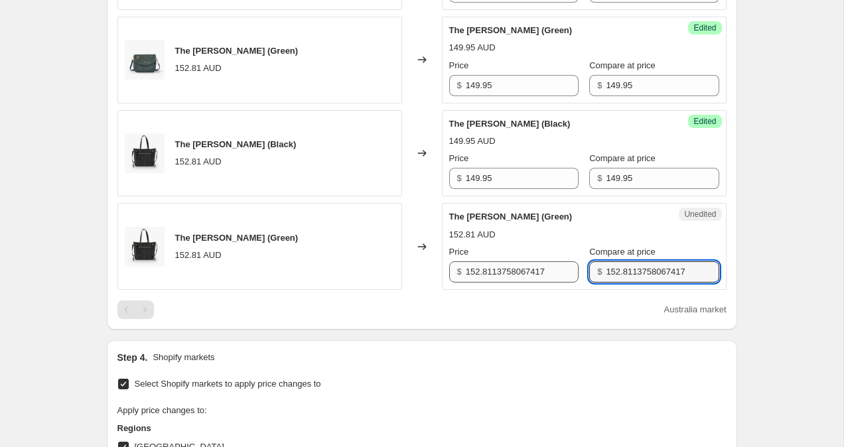
drag, startPoint x: 683, startPoint y: 271, endPoint x: 472, endPoint y: 265, distance: 210.4
click at [472, 265] on div "Price $ 152.8113758067417 Compare at price $ 152.8113758067417" at bounding box center [584, 263] width 270 height 37
paste input "49.95"
type input "149.95"
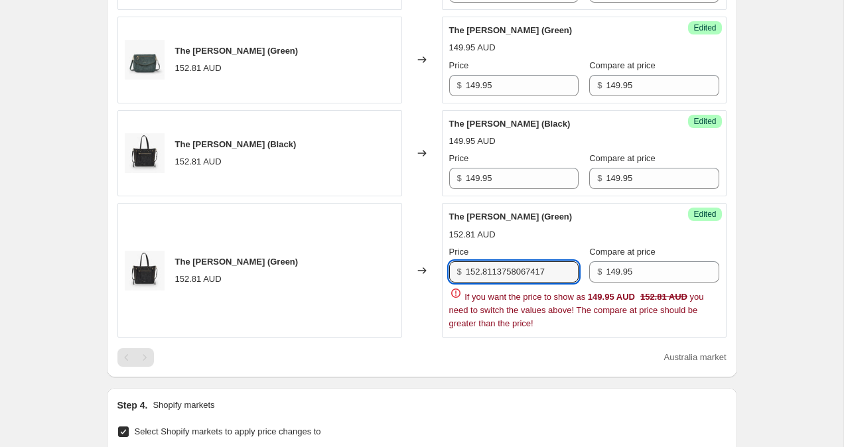
drag, startPoint x: 551, startPoint y: 274, endPoint x: 381, endPoint y: 241, distance: 172.4
click at [381, 241] on div "The [PERSON_NAME] (Green) 152.81 AUD Changed to Success Edited The [PERSON_NAME…" at bounding box center [421, 270] width 609 height 135
paste input "49.95"
type input "149.95"
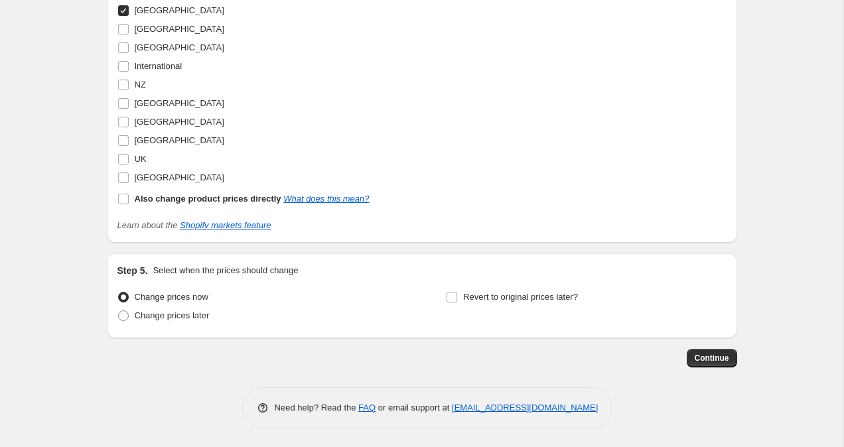
scroll to position [1562, 0]
click at [728, 366] on button "Continue" at bounding box center [712, 357] width 50 height 19
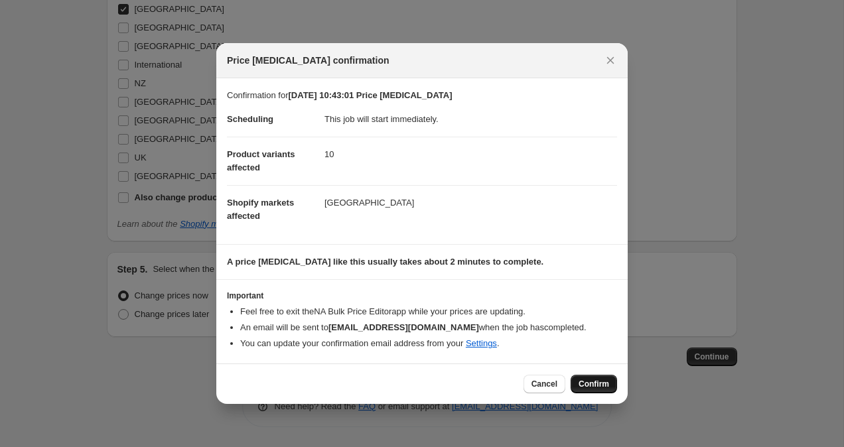
click at [609, 388] on button "Confirm" at bounding box center [593, 384] width 46 height 19
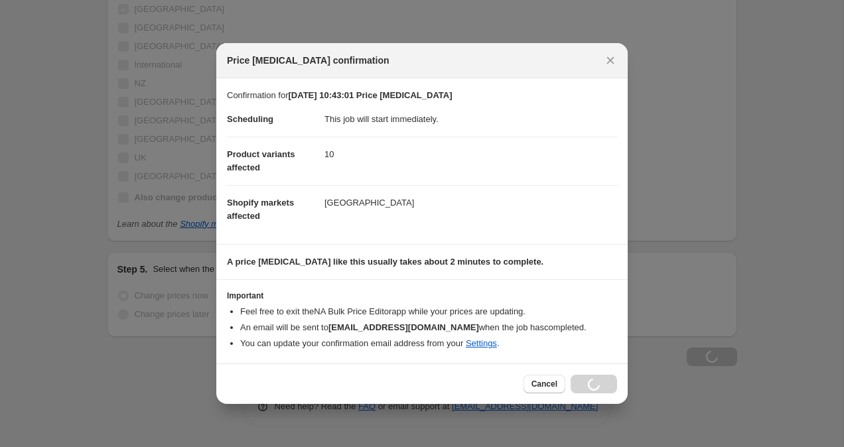
scroll to position [1607, 0]
